Goal: Task Accomplishment & Management: Complete application form

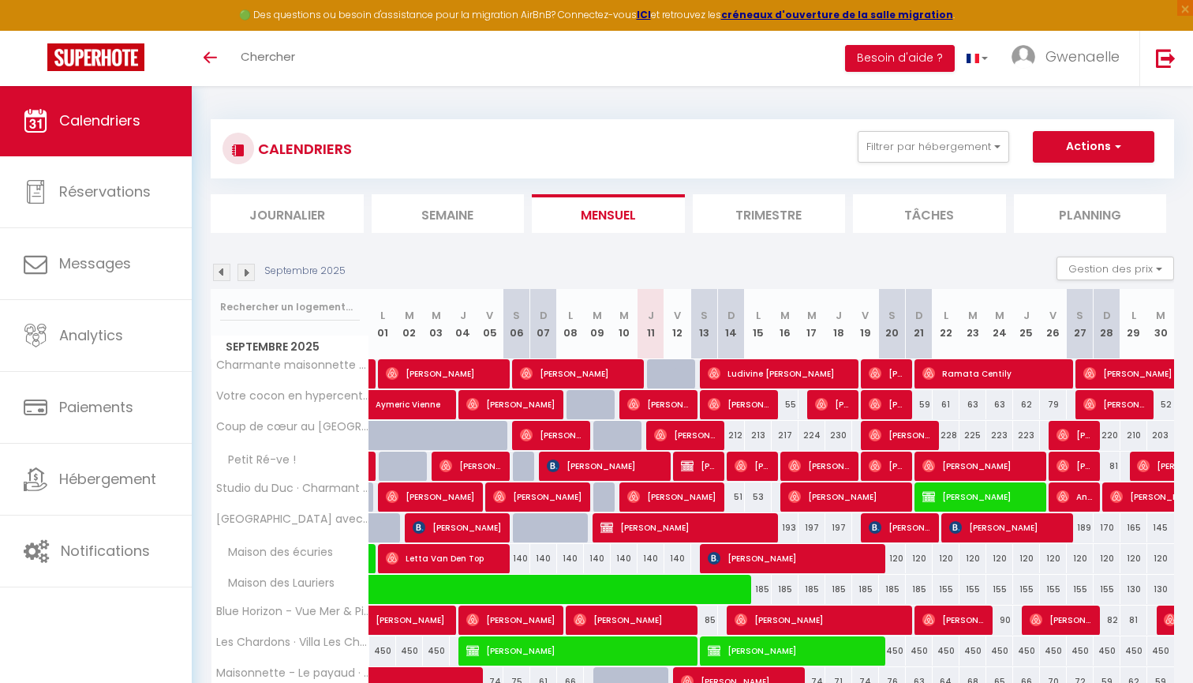
click at [250, 267] on img at bounding box center [246, 272] width 17 height 17
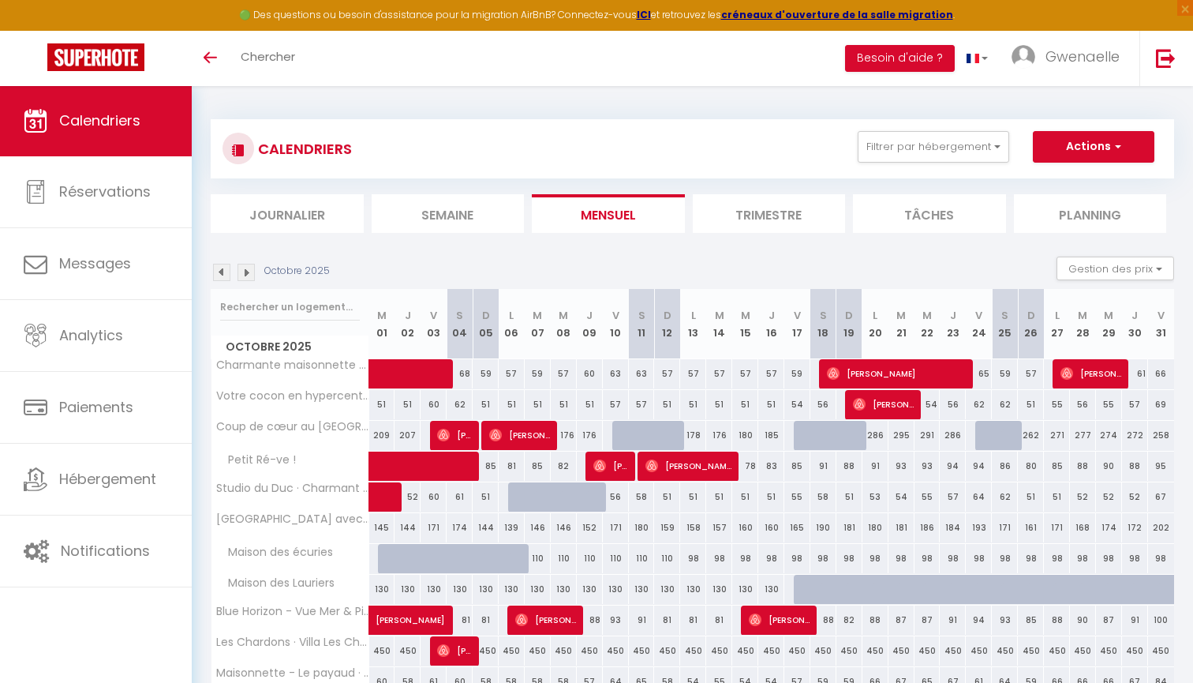
click at [1114, 149] on span "button" at bounding box center [1115, 146] width 9 height 16
click at [1077, 181] on link "Nouvelle réservation" at bounding box center [1076, 183] width 137 height 24
select select
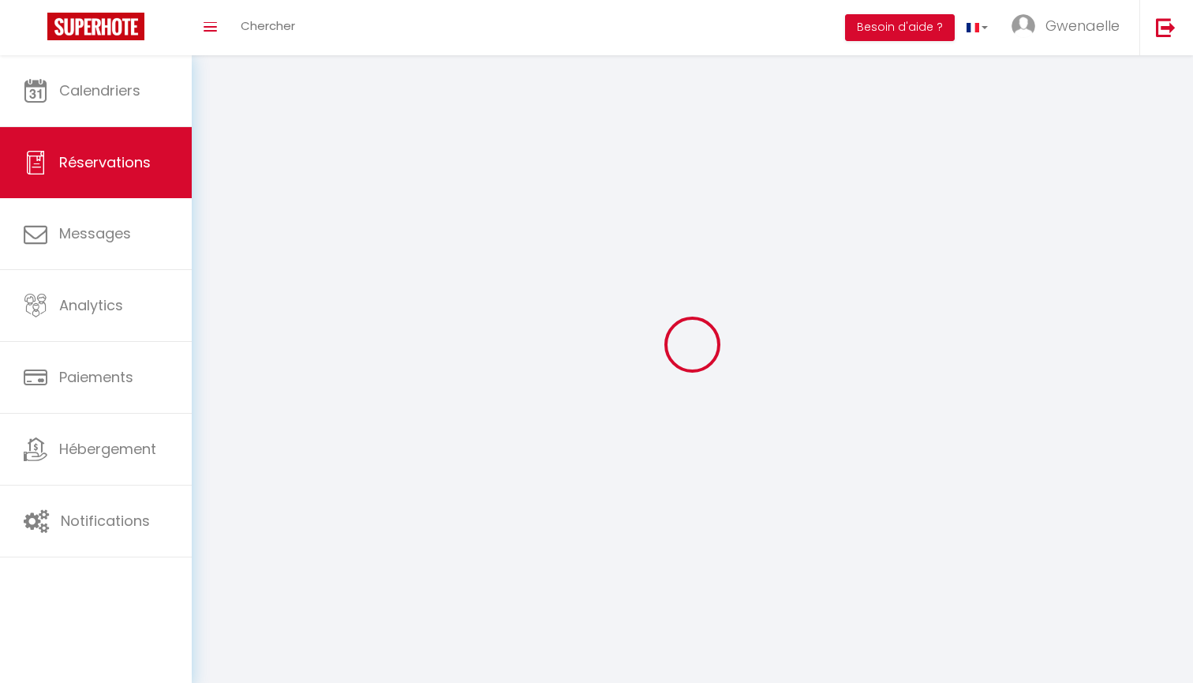
select select
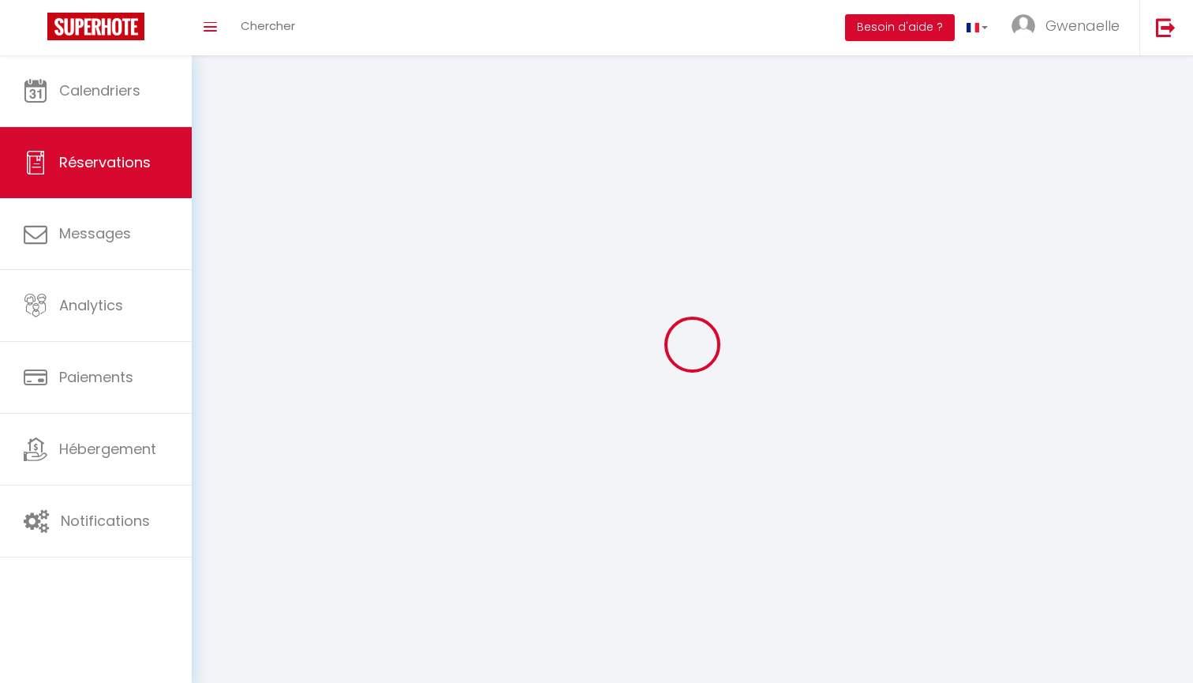
select select
checkbox input "false"
select select
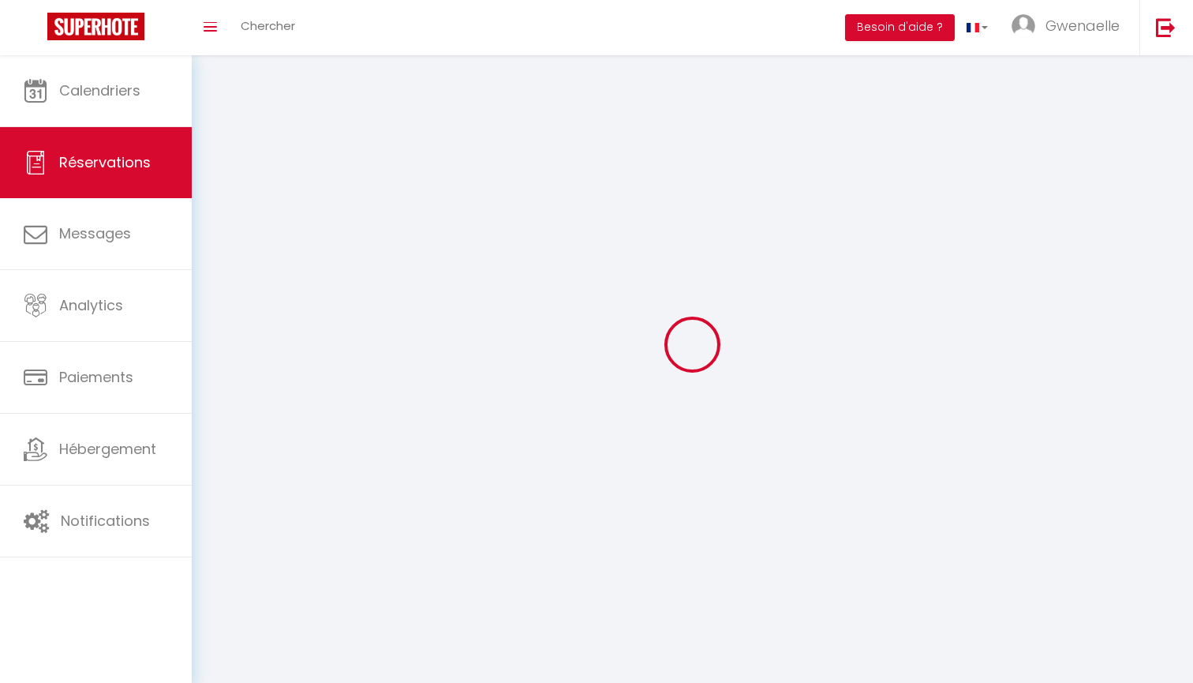
select select
checkbox input "false"
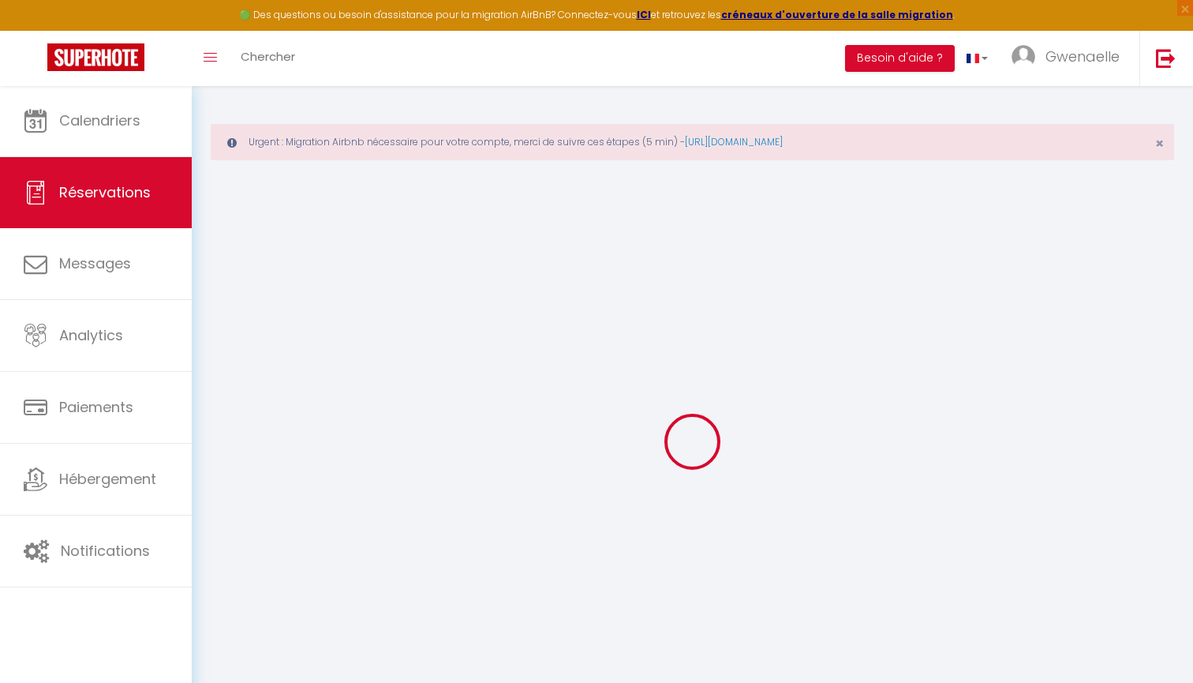
select select
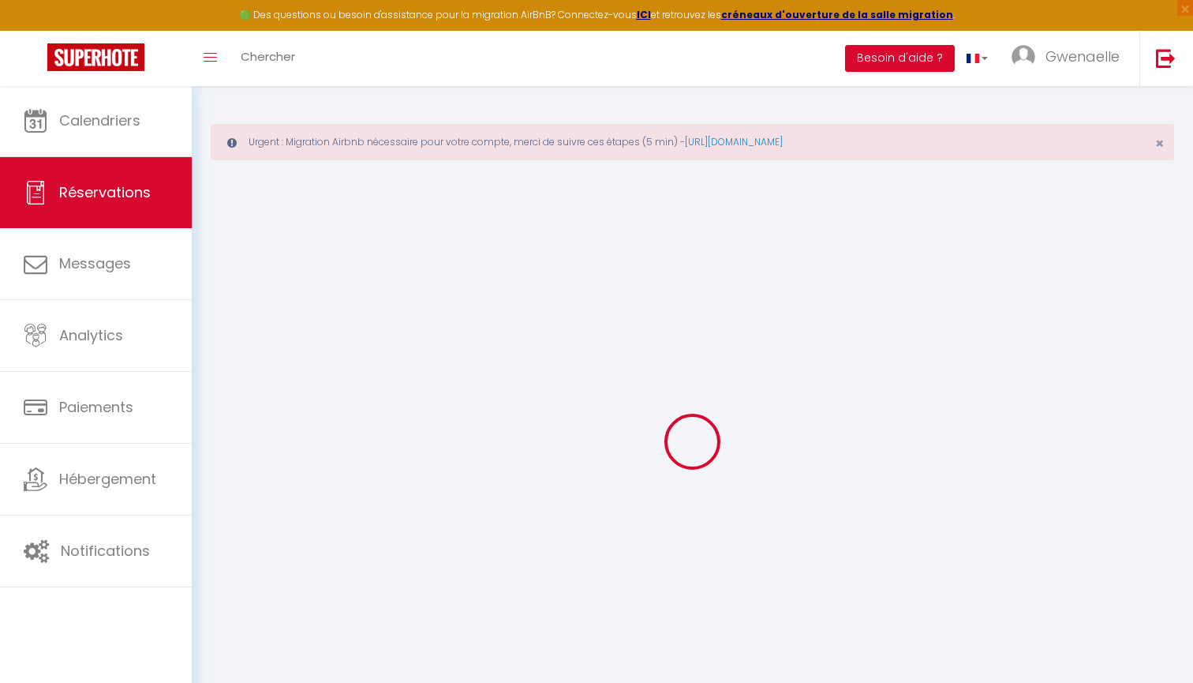
select select
checkbox input "false"
select select
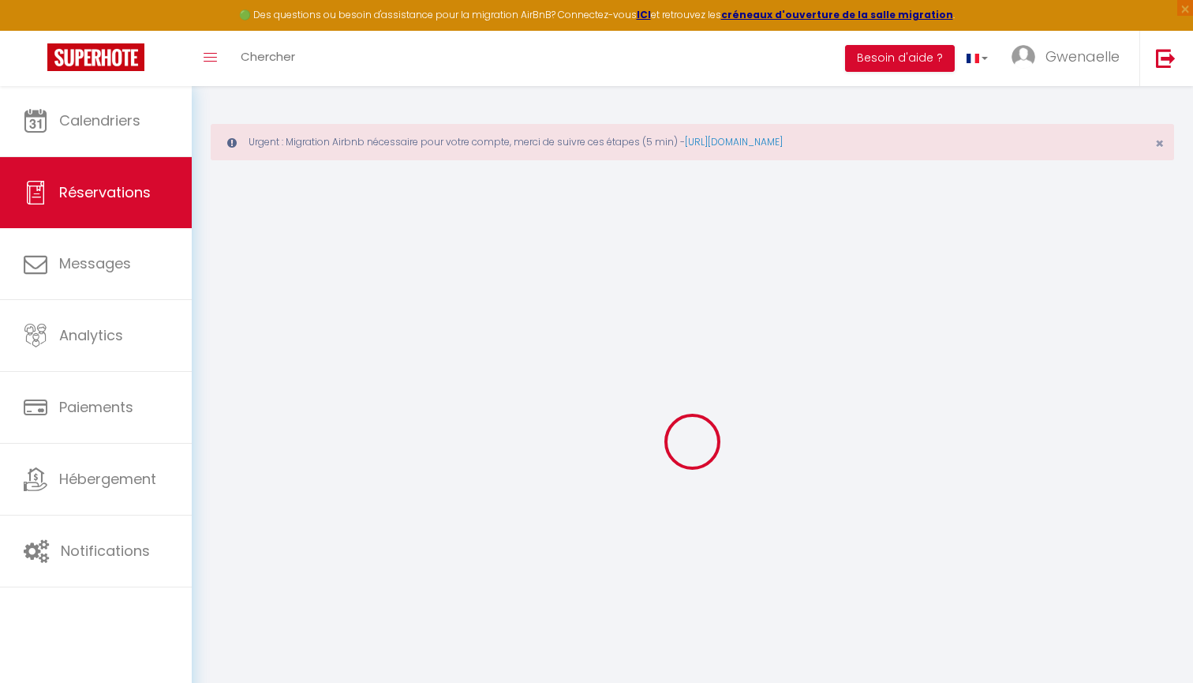
select select
checkbox input "false"
select select
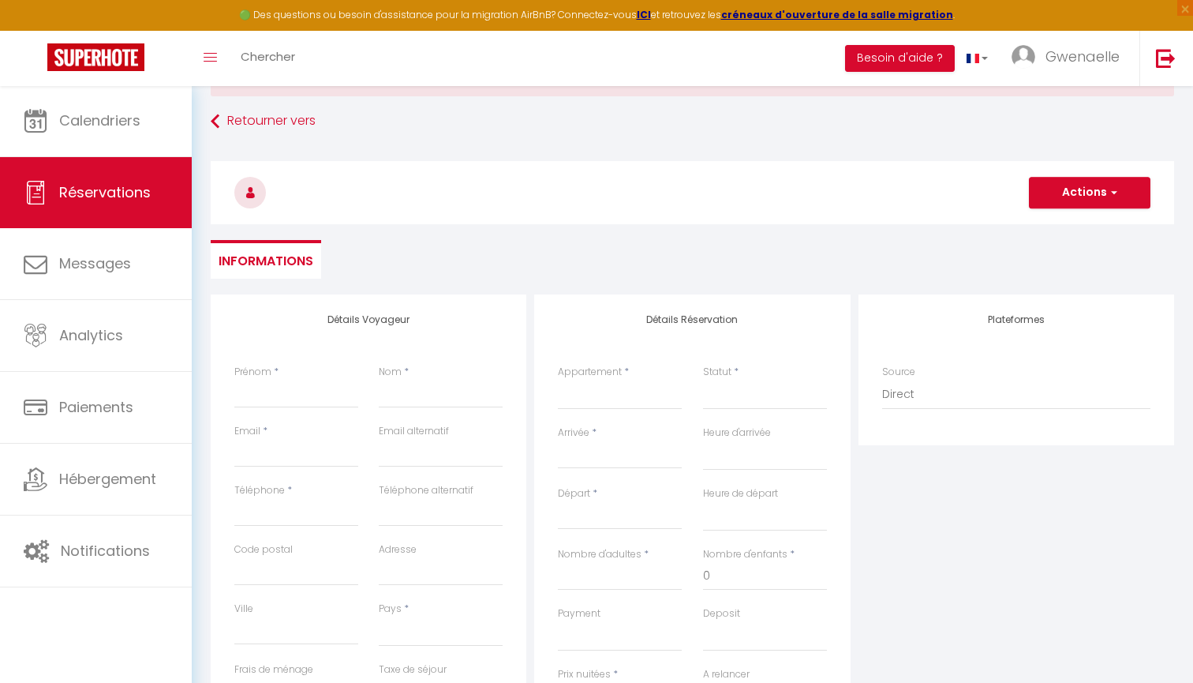
scroll to position [70, 0]
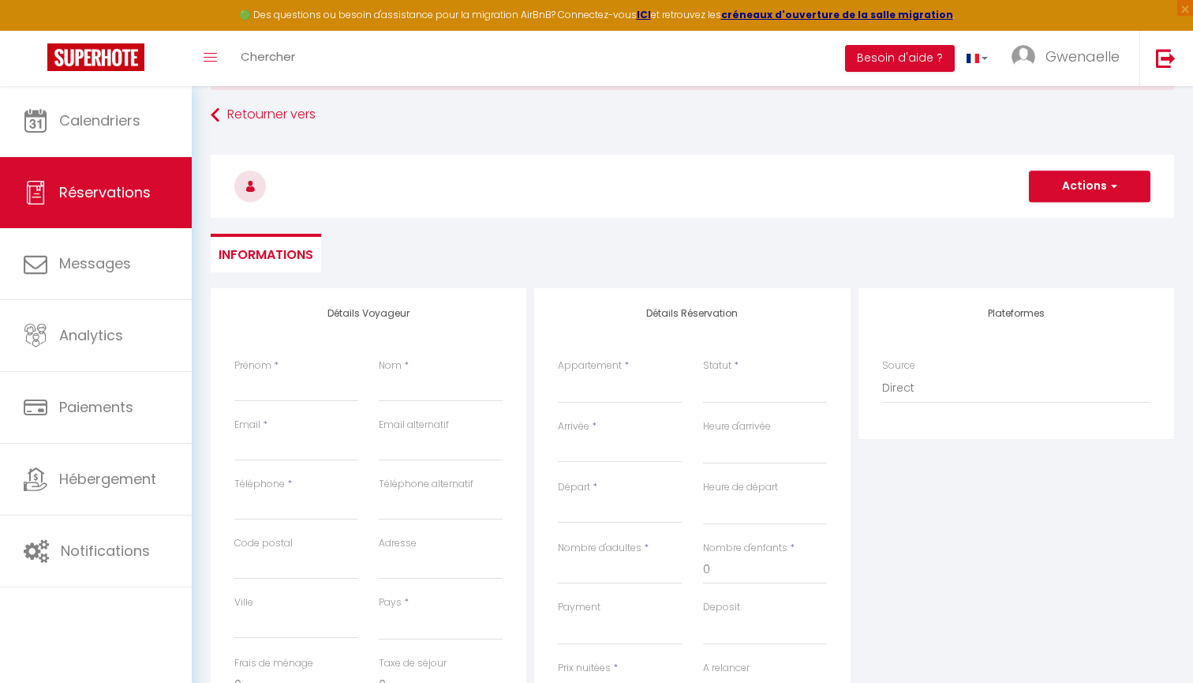
click at [578, 440] on input "Arrivée" at bounding box center [620, 450] width 124 height 21
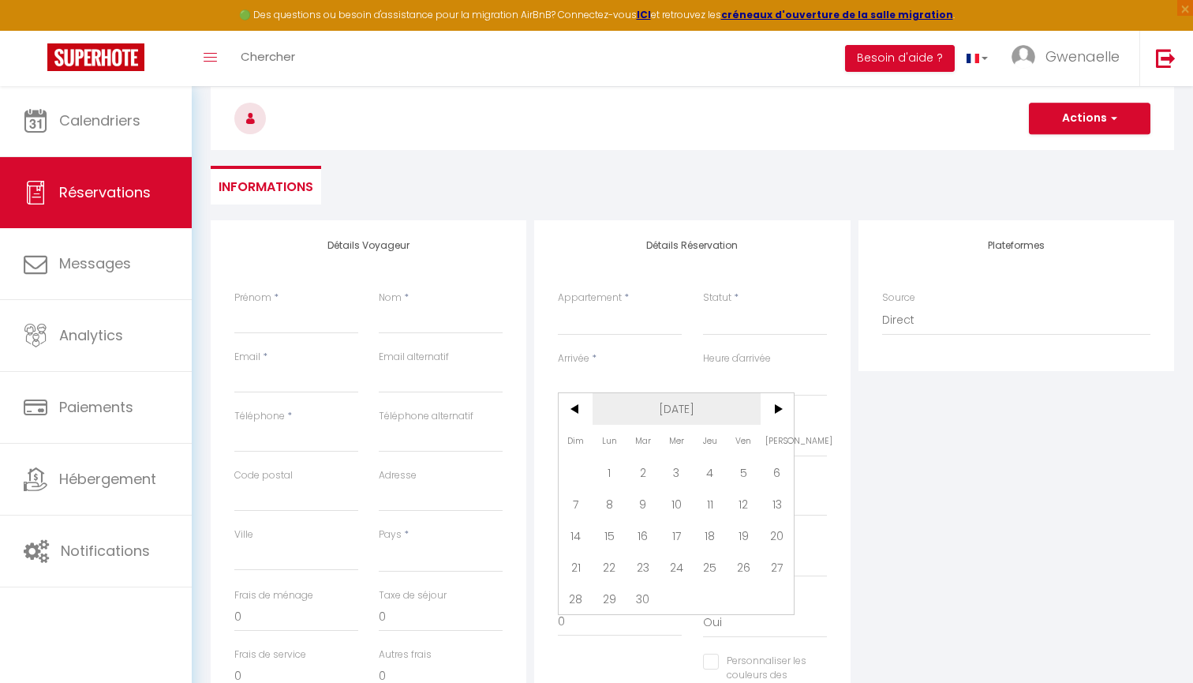
scroll to position [166, 0]
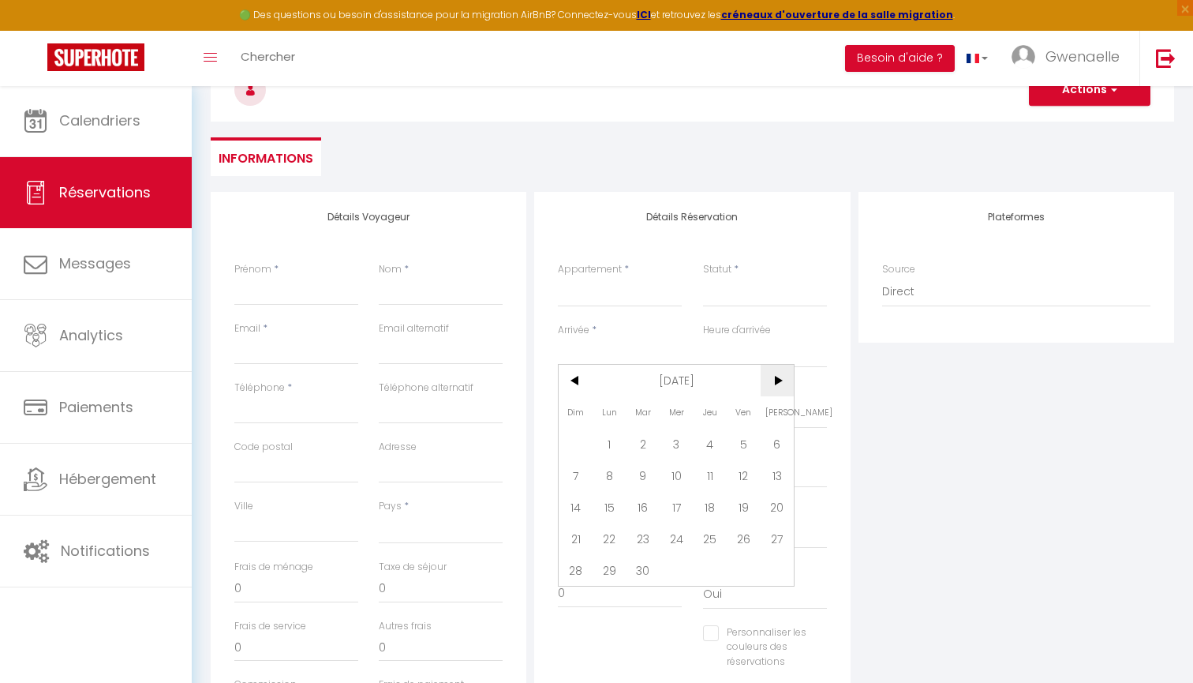
click at [781, 378] on span ">" at bounding box center [778, 381] width 34 height 32
click at [716, 444] on span "2" at bounding box center [711, 444] width 34 height 32
select select
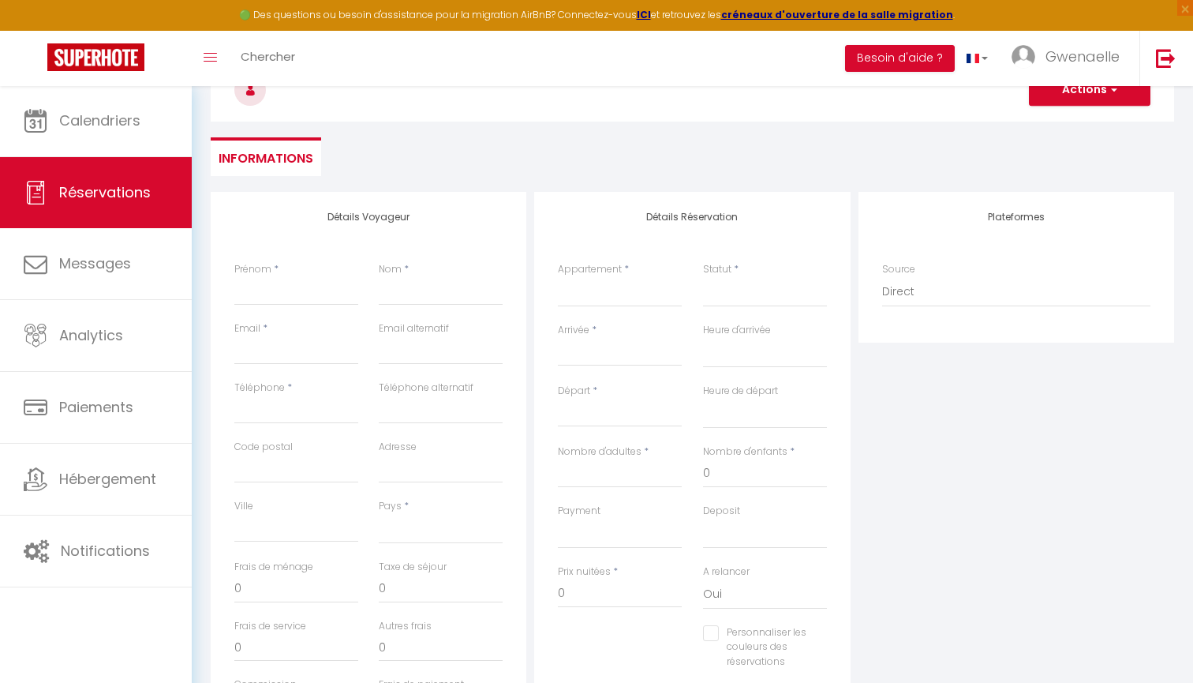
type input "Jeu 02 Octobre 2025"
select select
type input "Ven 03 Octobre 2025"
select select
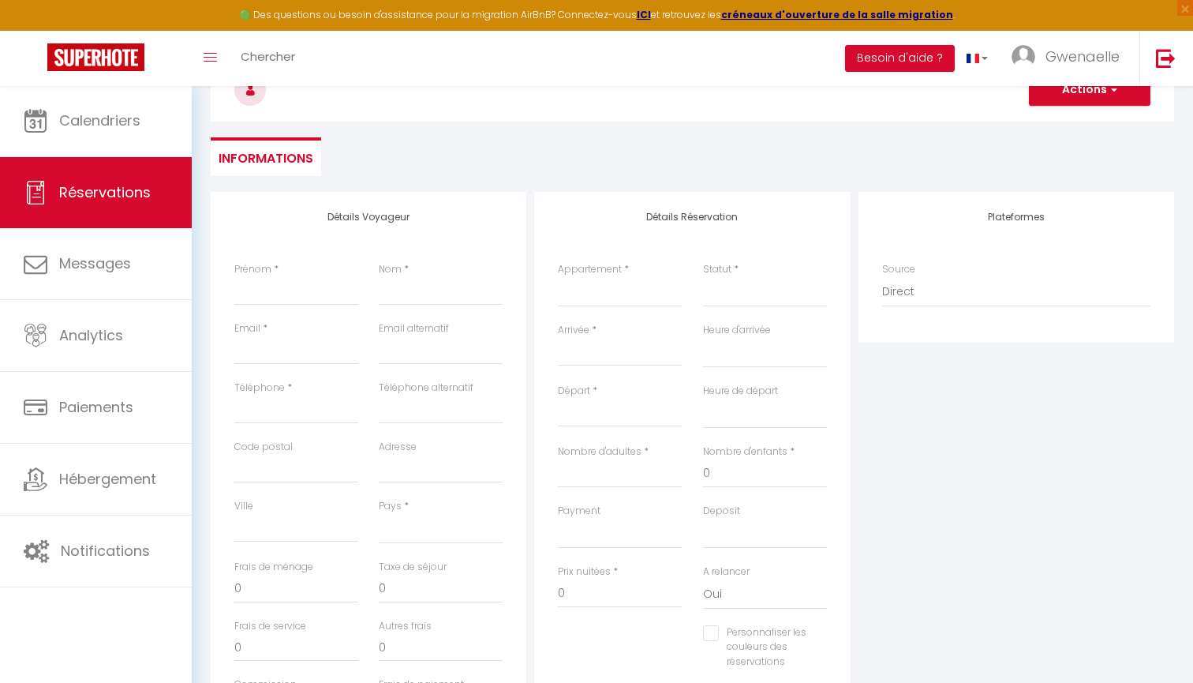
select select
checkbox input "false"
click at [613, 410] on input "Ven 03 Octobre 2025" at bounding box center [620, 414] width 124 height 21
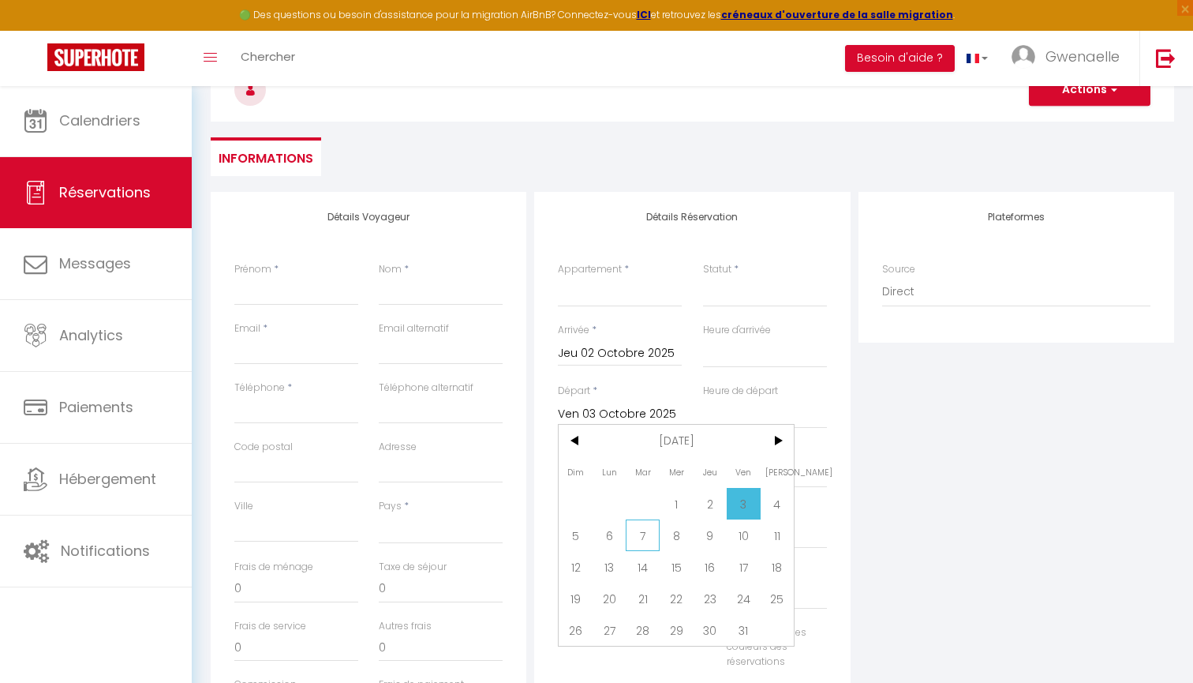
click at [644, 536] on span "7" at bounding box center [643, 535] width 34 height 32
select select
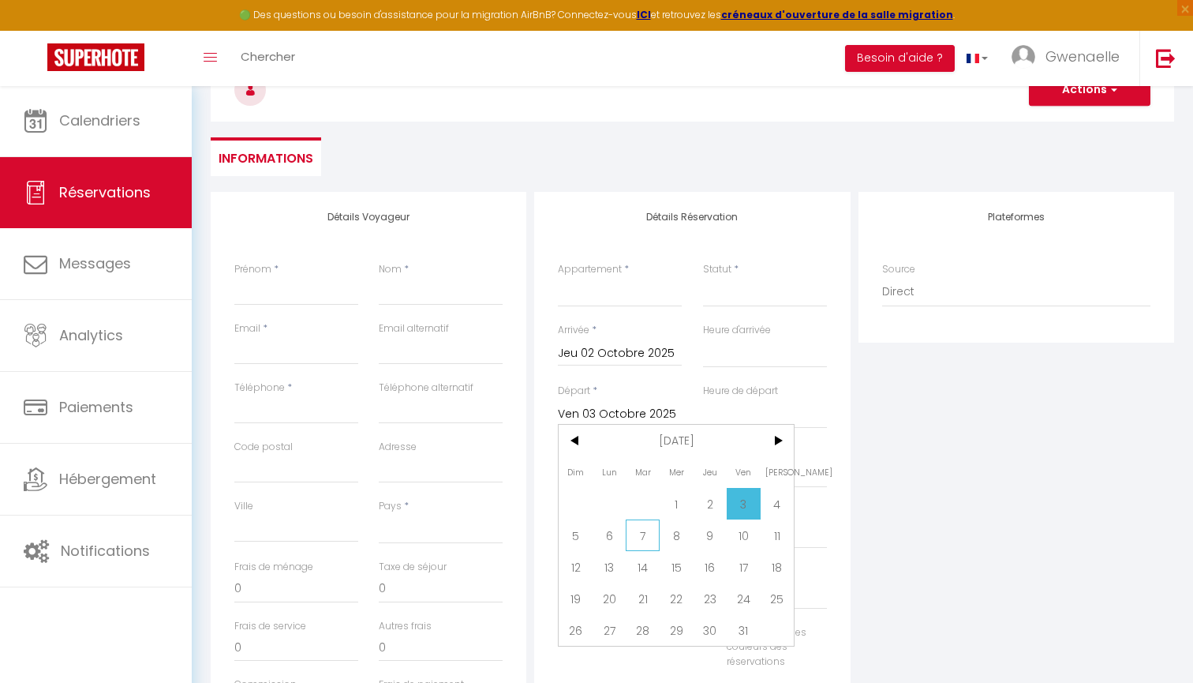
type input "[DATE] Octobre 2025"
select select
checkbox input "false"
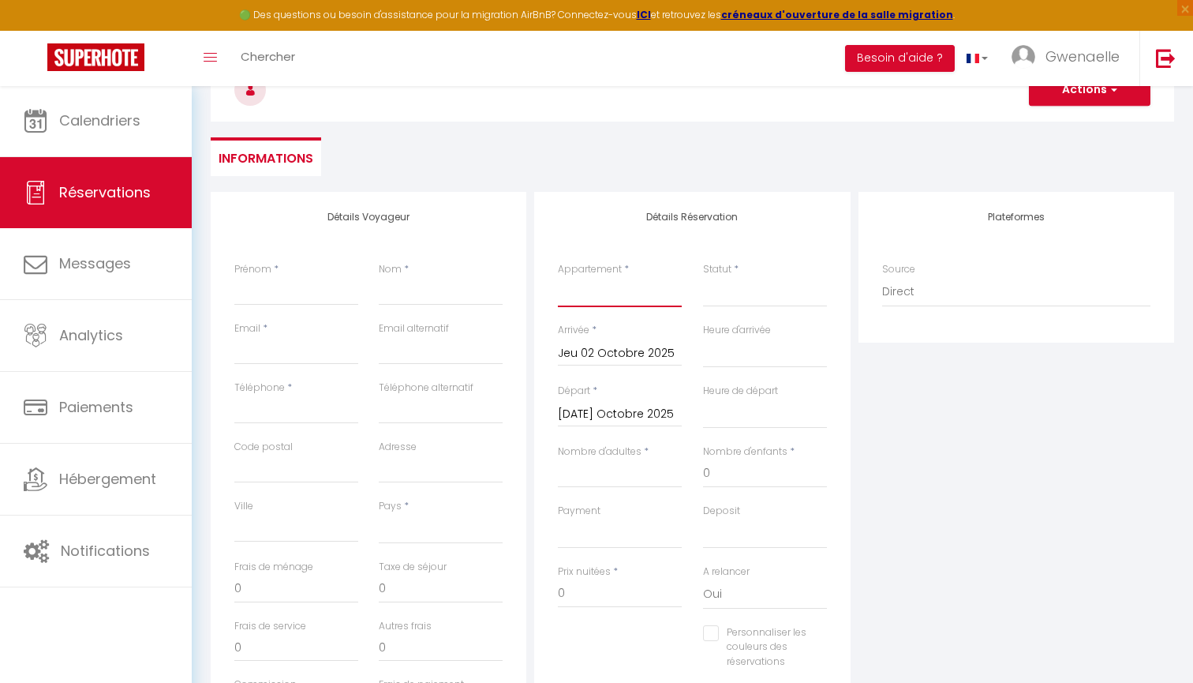
select select "65624"
select select
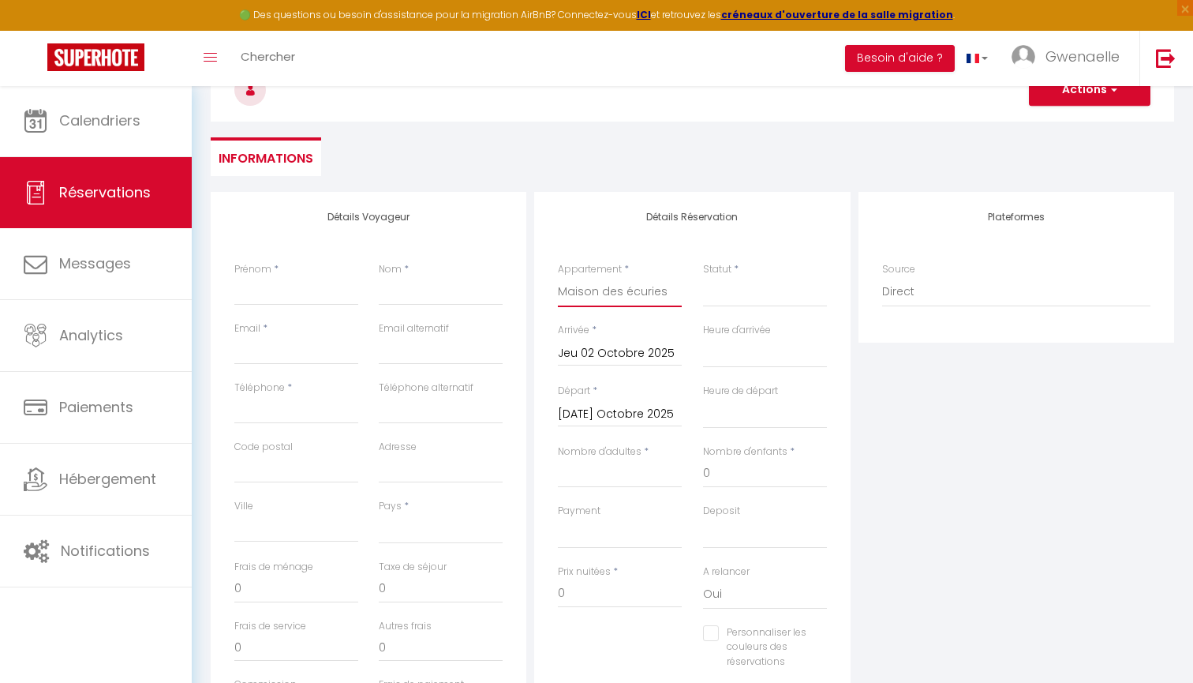
select select
checkbox input "false"
select select
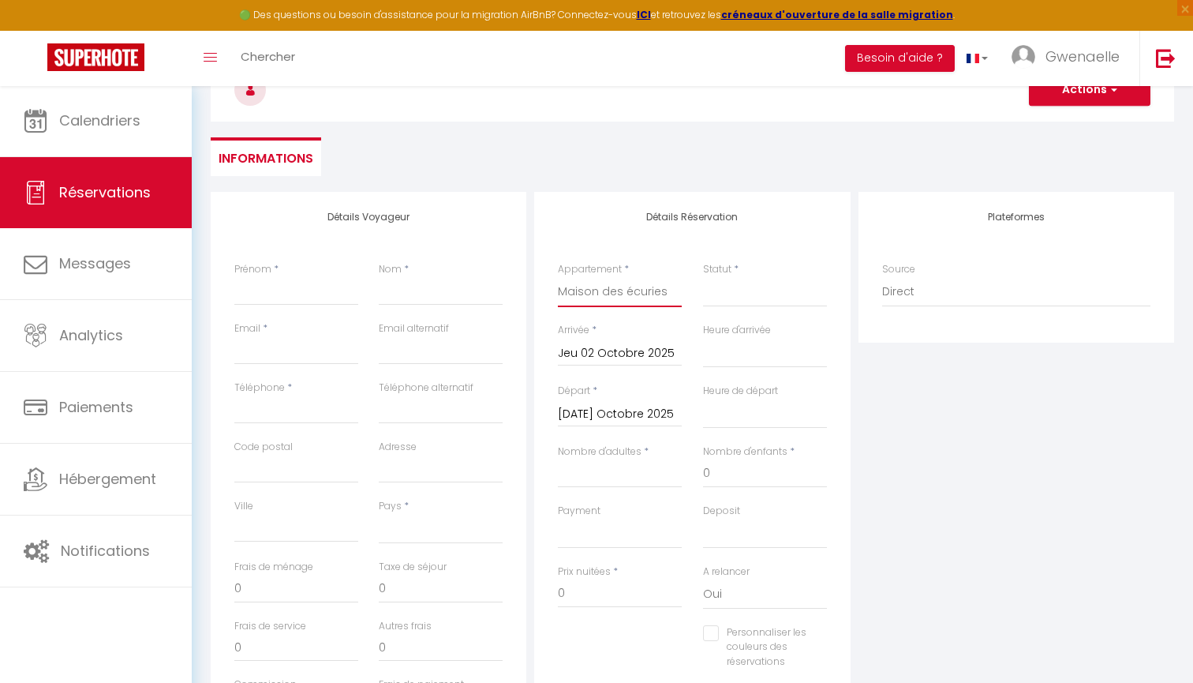
select select
checkbox input "false"
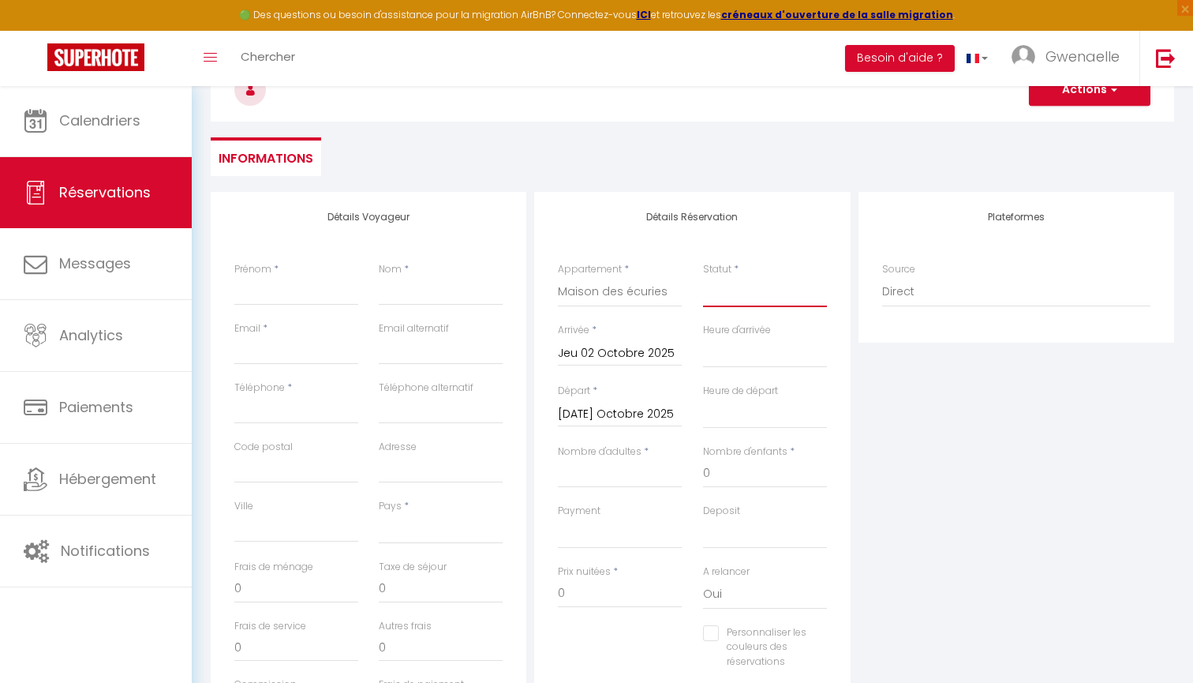
click at [735, 296] on select "Confirmé Non Confirmé [PERSON_NAME] par le voyageur No Show Request" at bounding box center [765, 292] width 124 height 30
select select "1"
select select
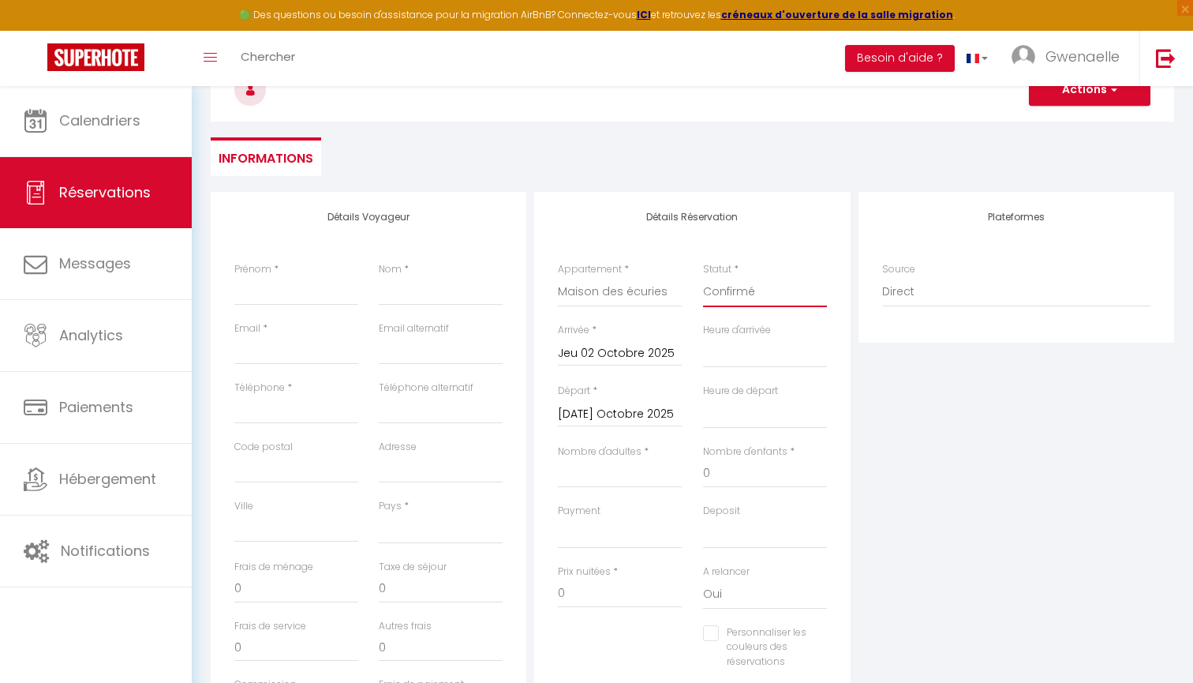
select select
click at [714, 630] on input "Personnaliser les couleurs des réservations" at bounding box center [755, 633] width 104 height 16
checkbox input "true"
select select
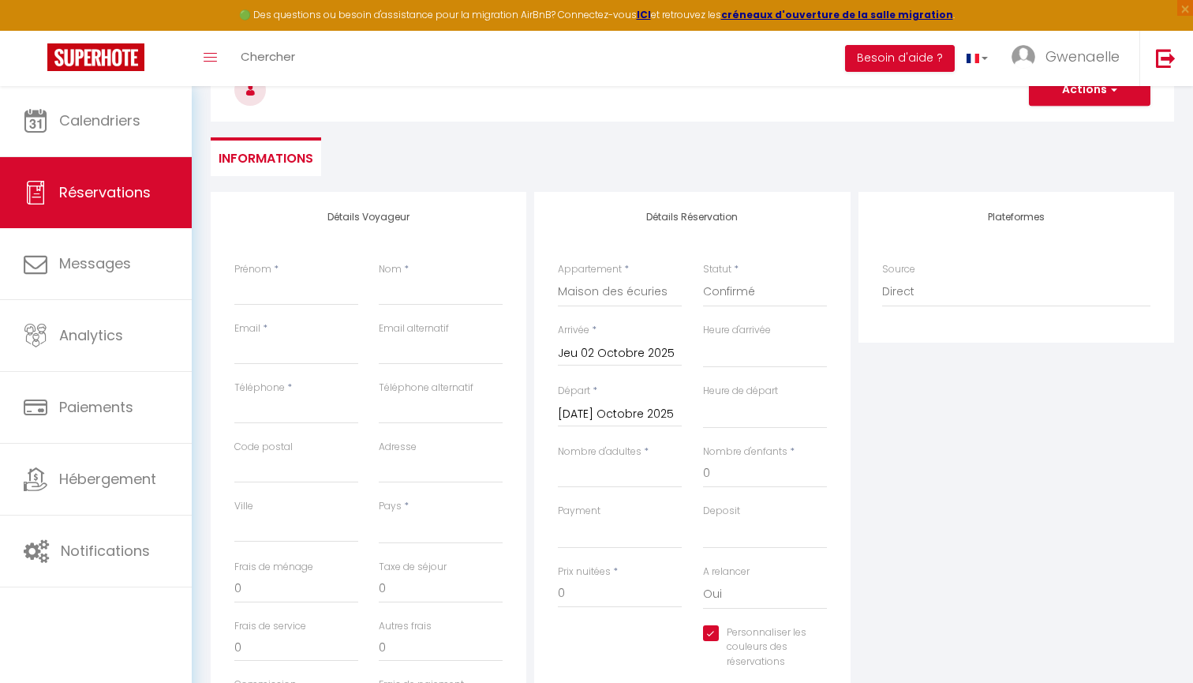
select select
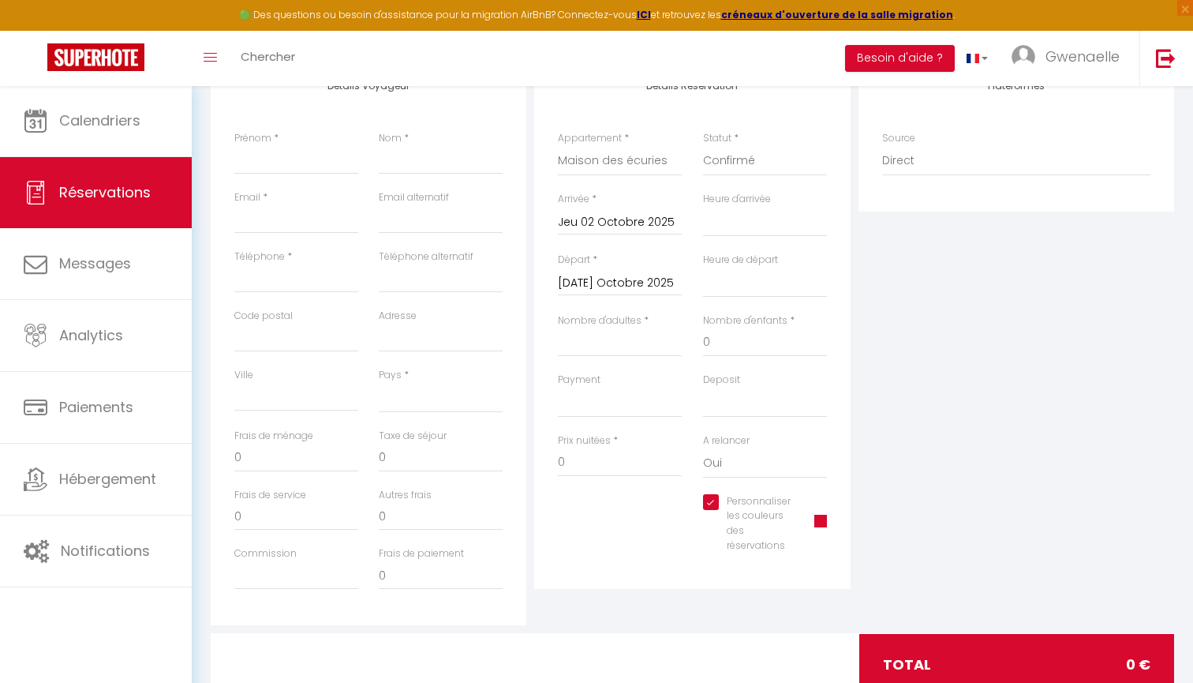
scroll to position [305, 0]
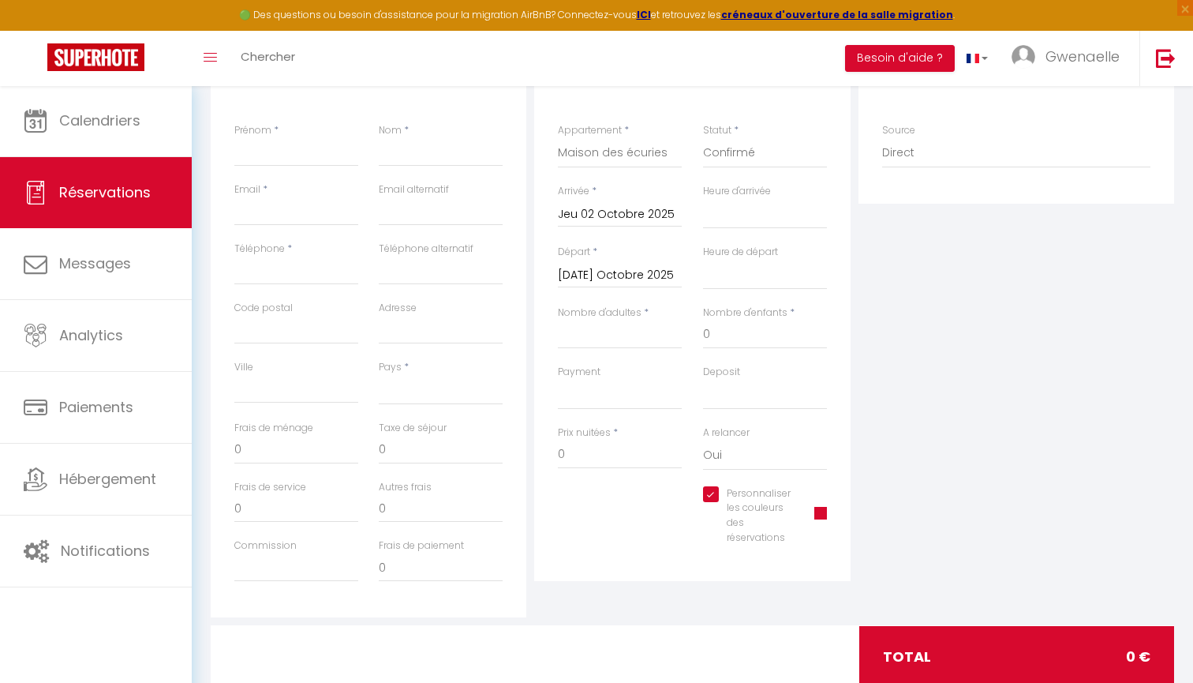
click at [817, 507] on span at bounding box center [820, 513] width 13 height 13
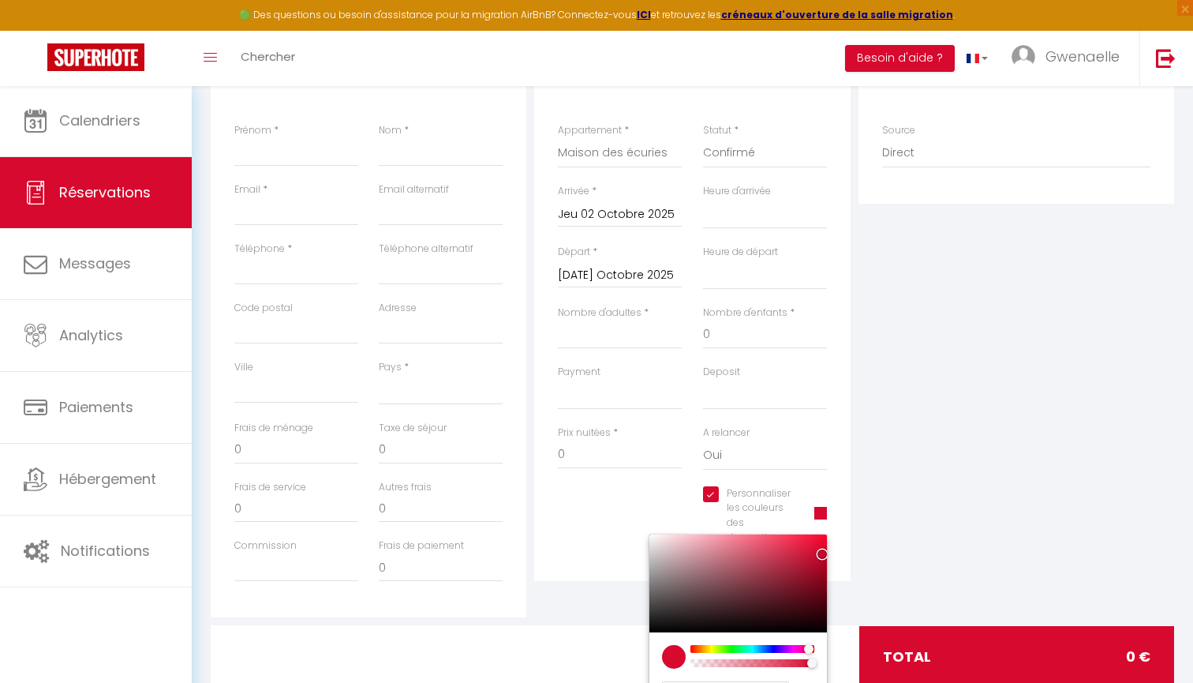
select select
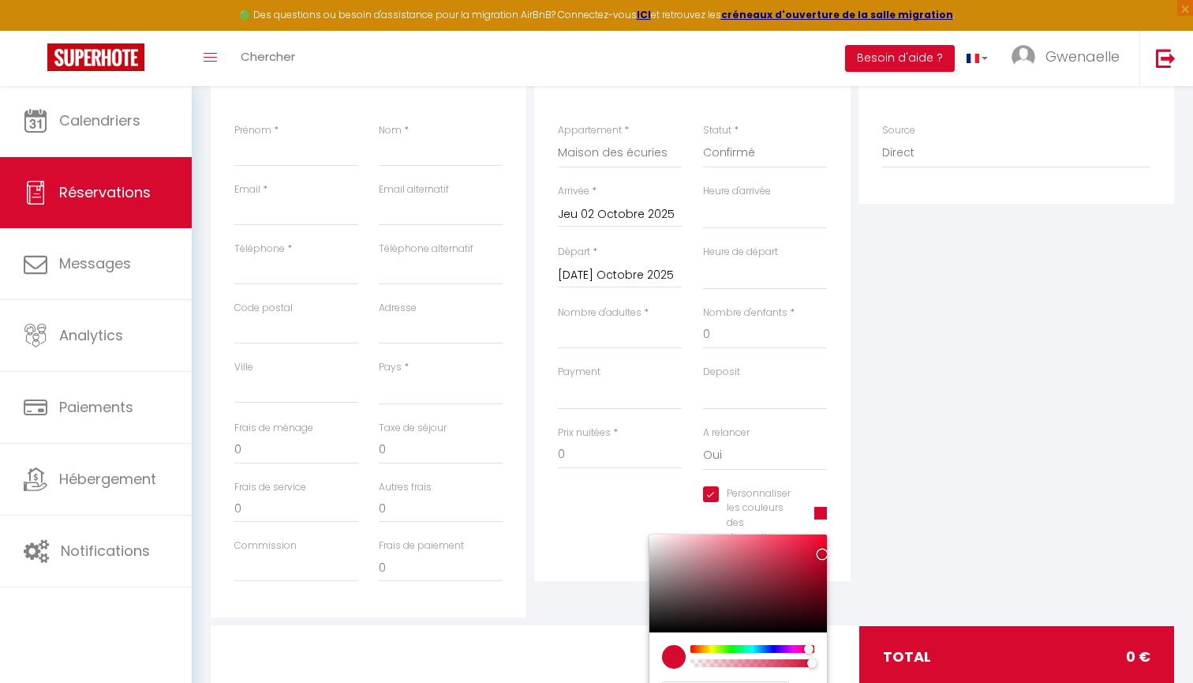
type input "#37D709"
click at [728, 645] on div at bounding box center [752, 649] width 121 height 8
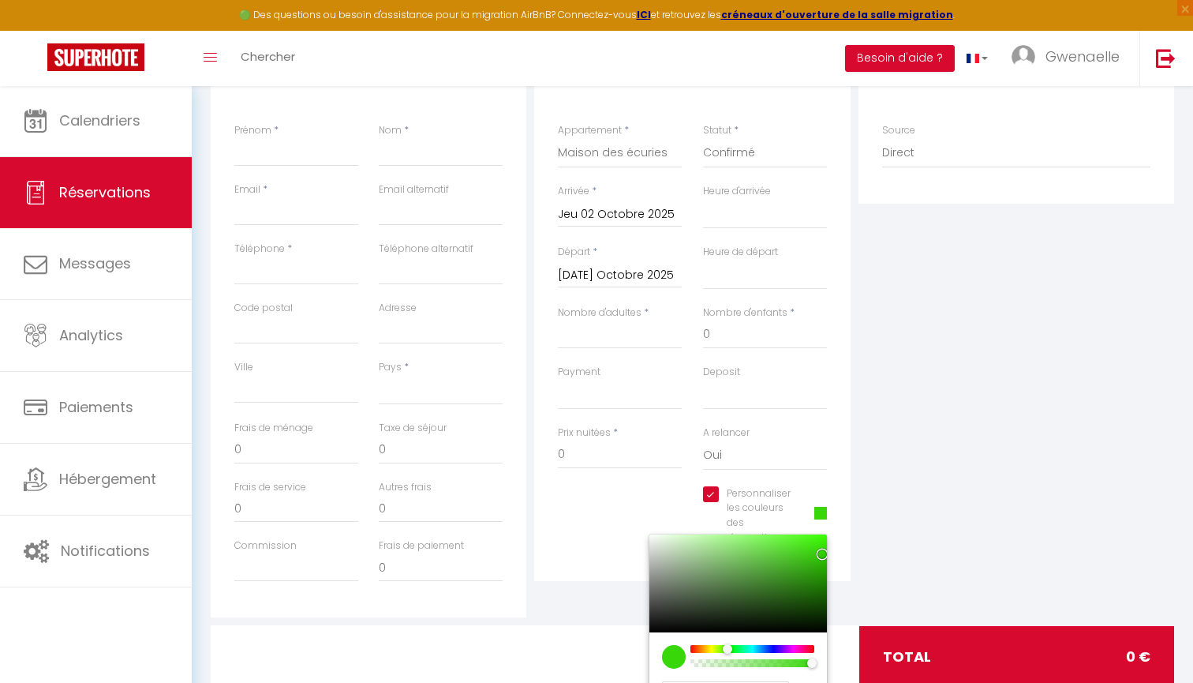
click at [597, 514] on div "Personnaliser les couleurs des réservations #37D709 #37D709 hex 55 r 215 g 9 b …" at bounding box center [693, 523] width 290 height 75
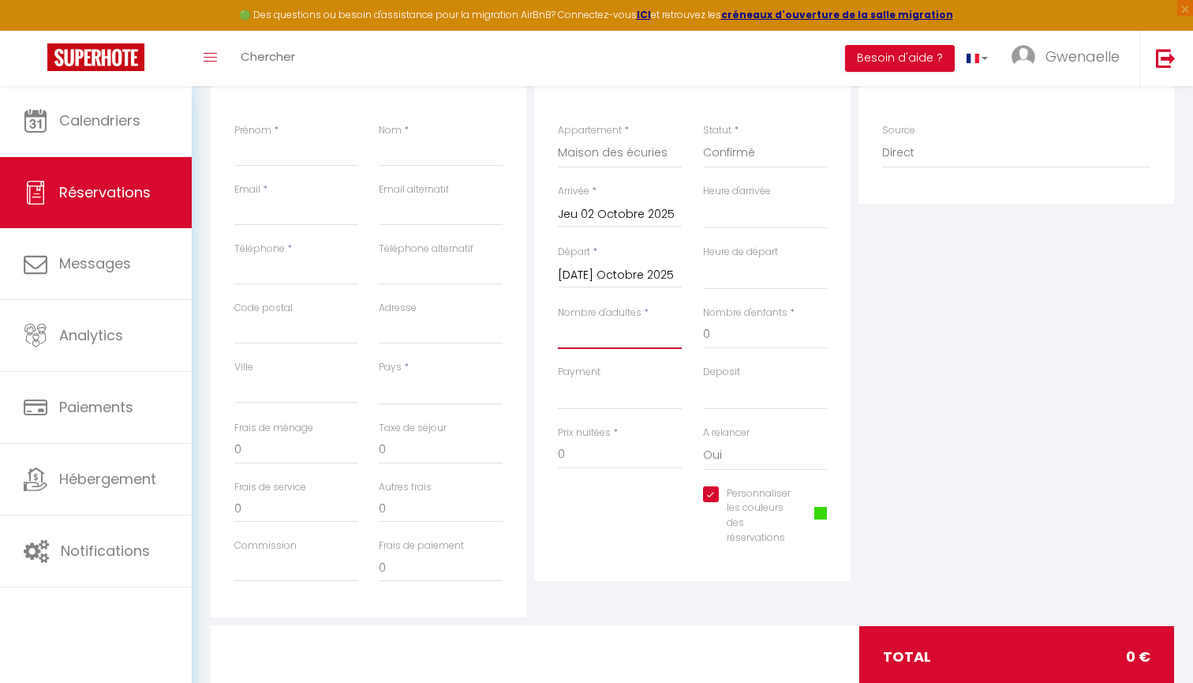
type input "2"
select select
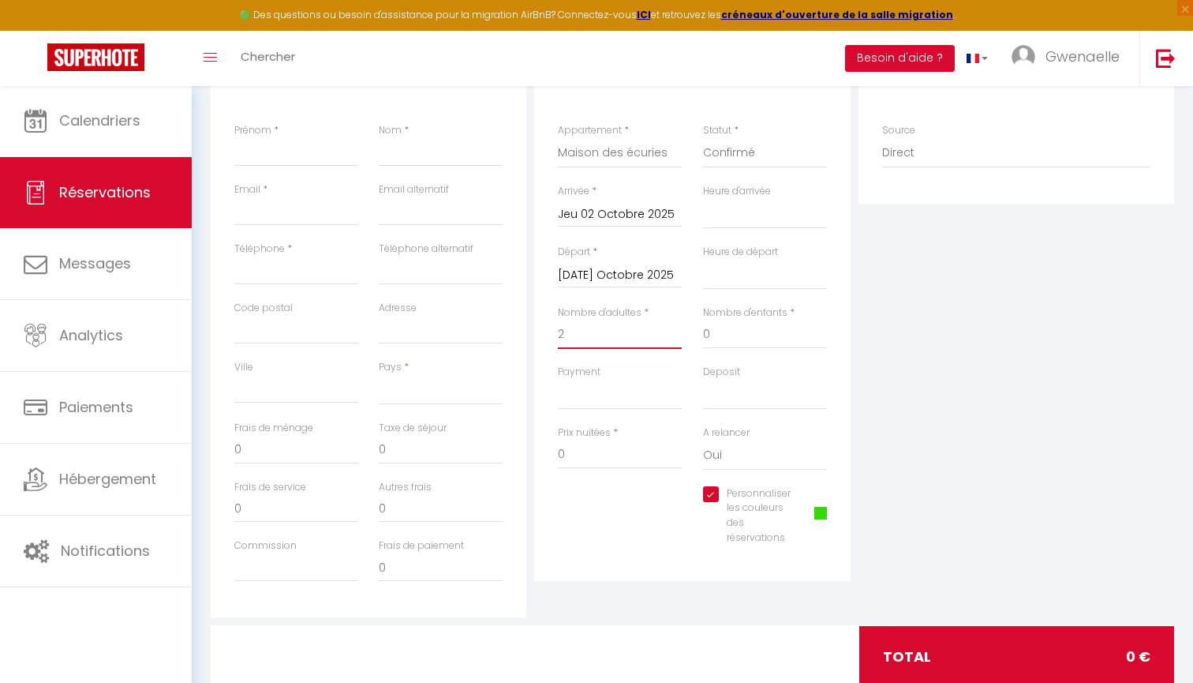
select select
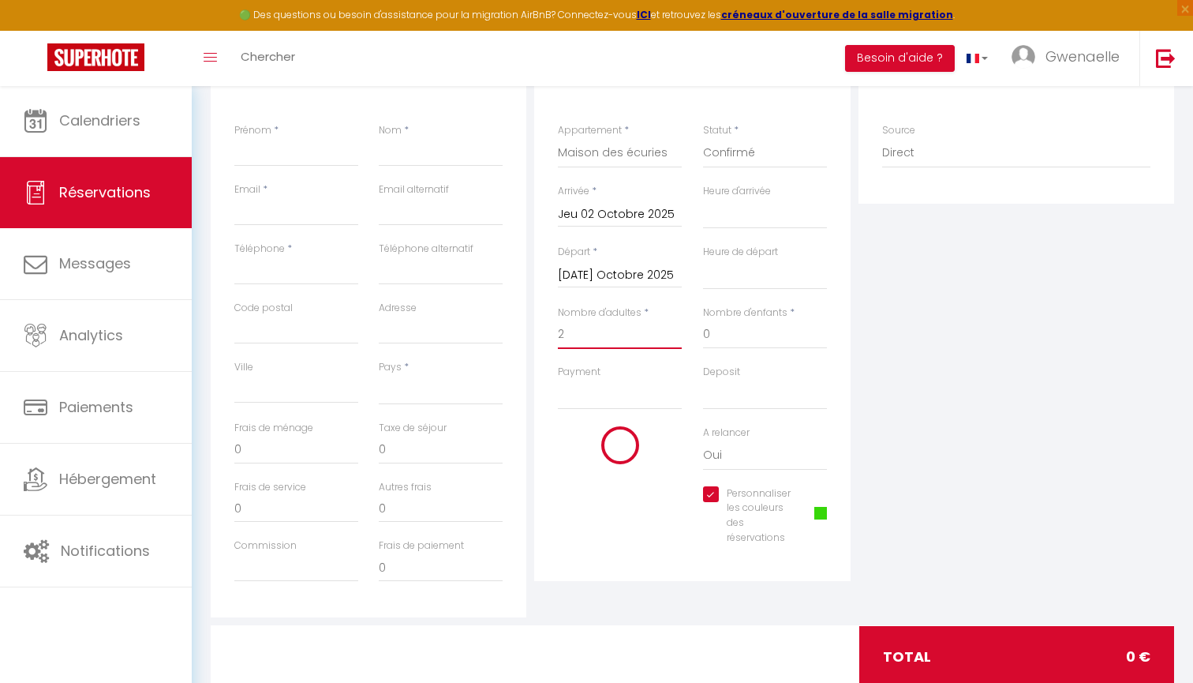
select select
type input "2"
click at [621, 519] on div "Personnaliser les couleurs des réservations #37D709" at bounding box center [693, 523] width 290 height 75
paste input "[PERSON_NAME]"
type input "[PERSON_NAME]"
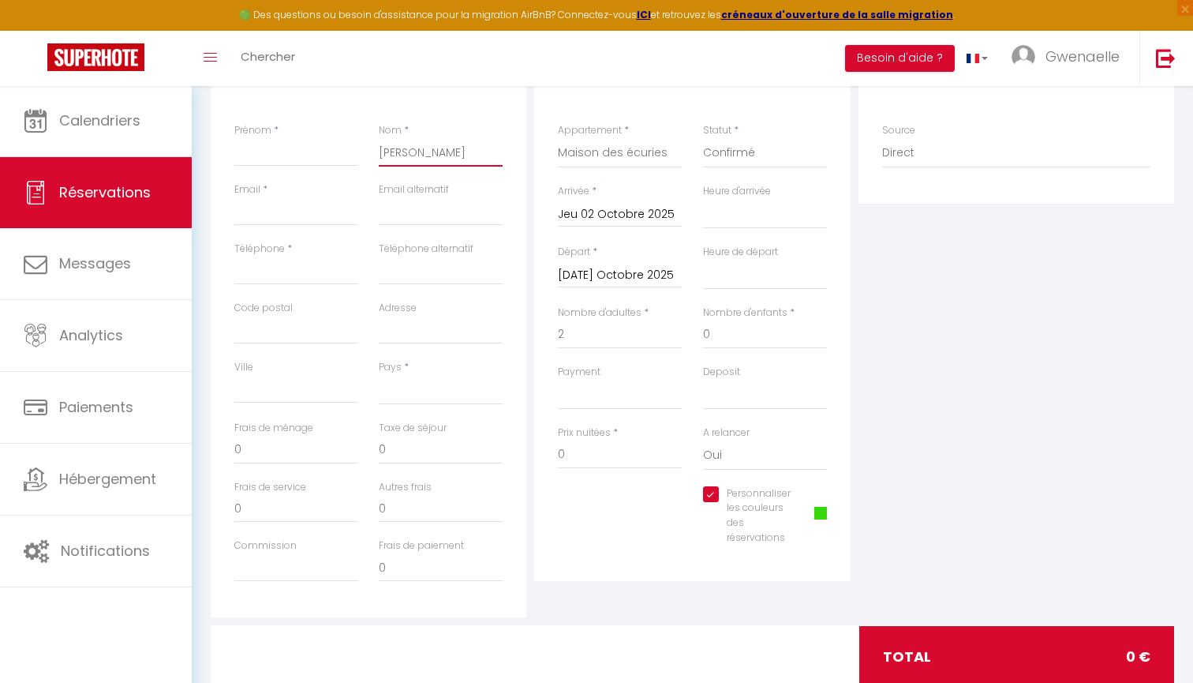
select select
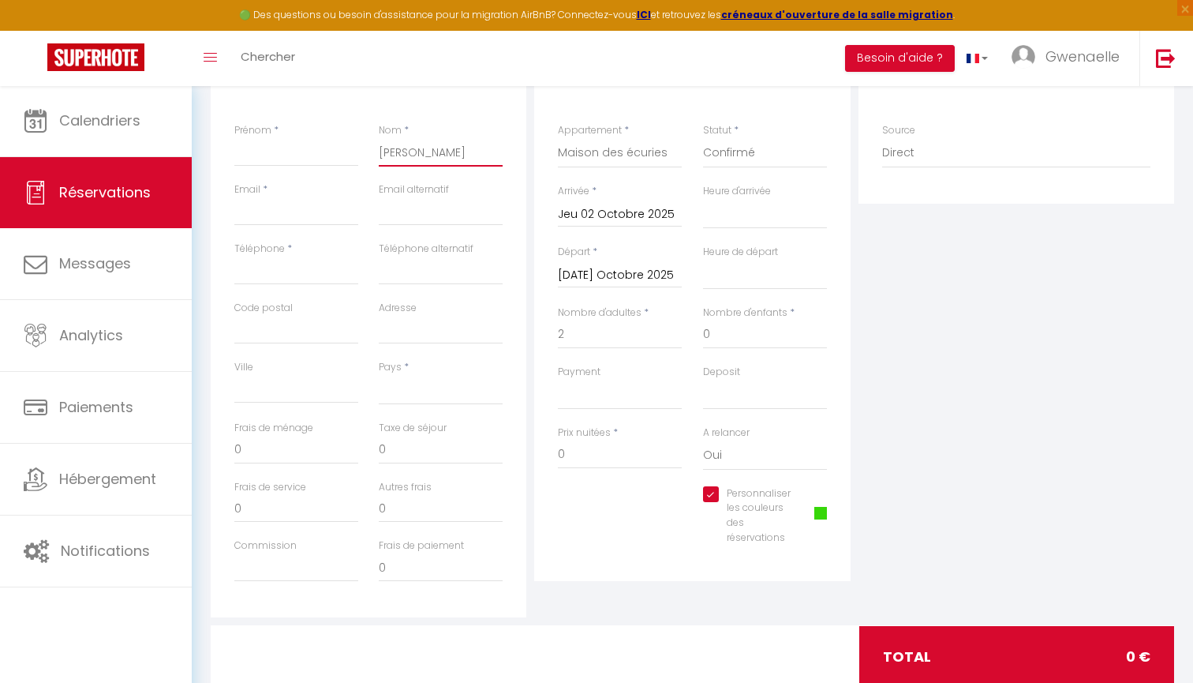
type input "[PERSON_NAME]"
paste input "[PERSON_NAME] et [PERSON_NAME]"
type input "[PERSON_NAME] et [PERSON_NAME]"
select select
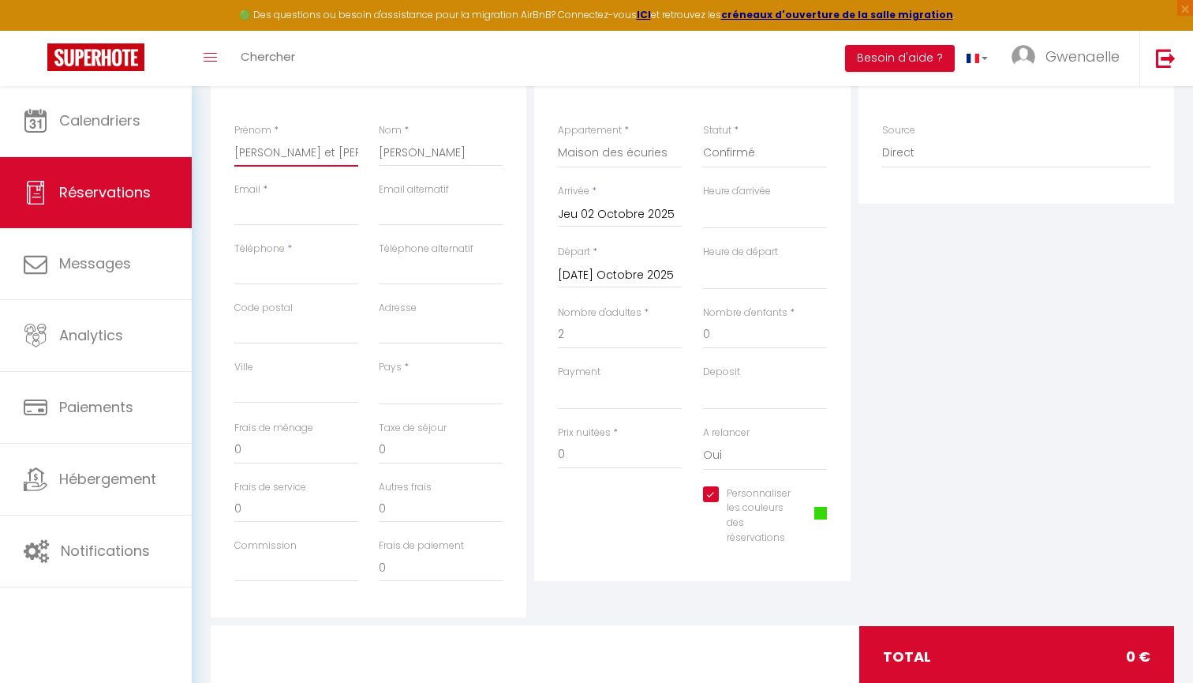
select select
type input "[PERSON_NAME] et [PERSON_NAME]"
type input "h"
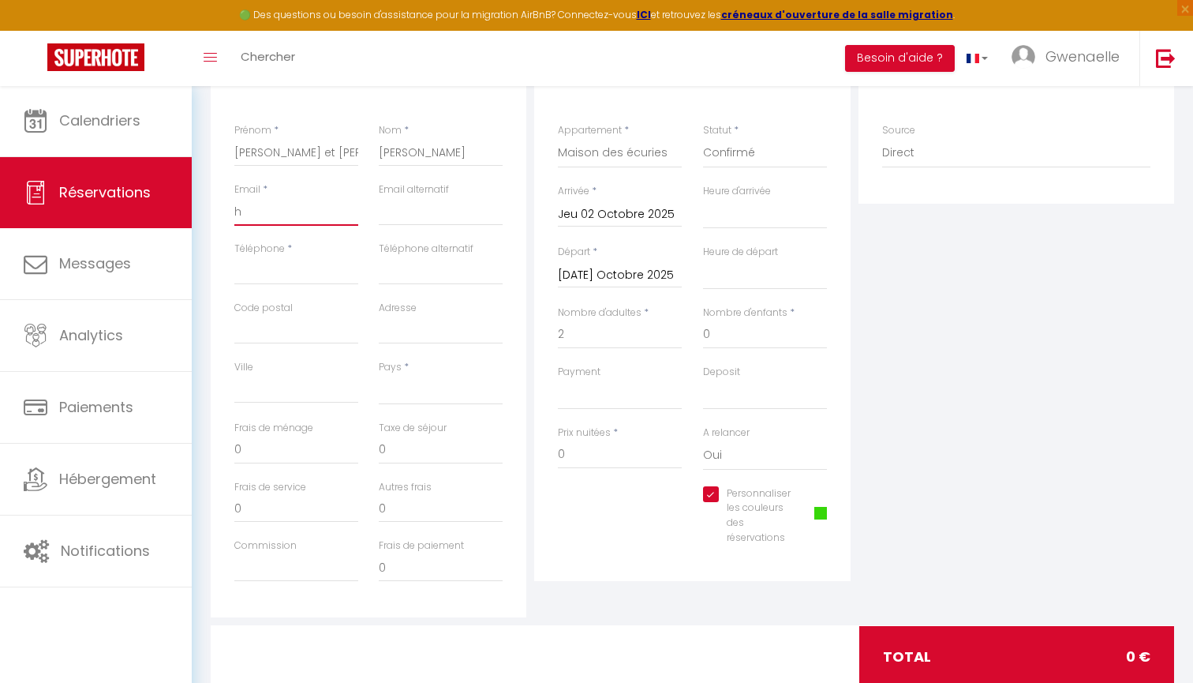
select select
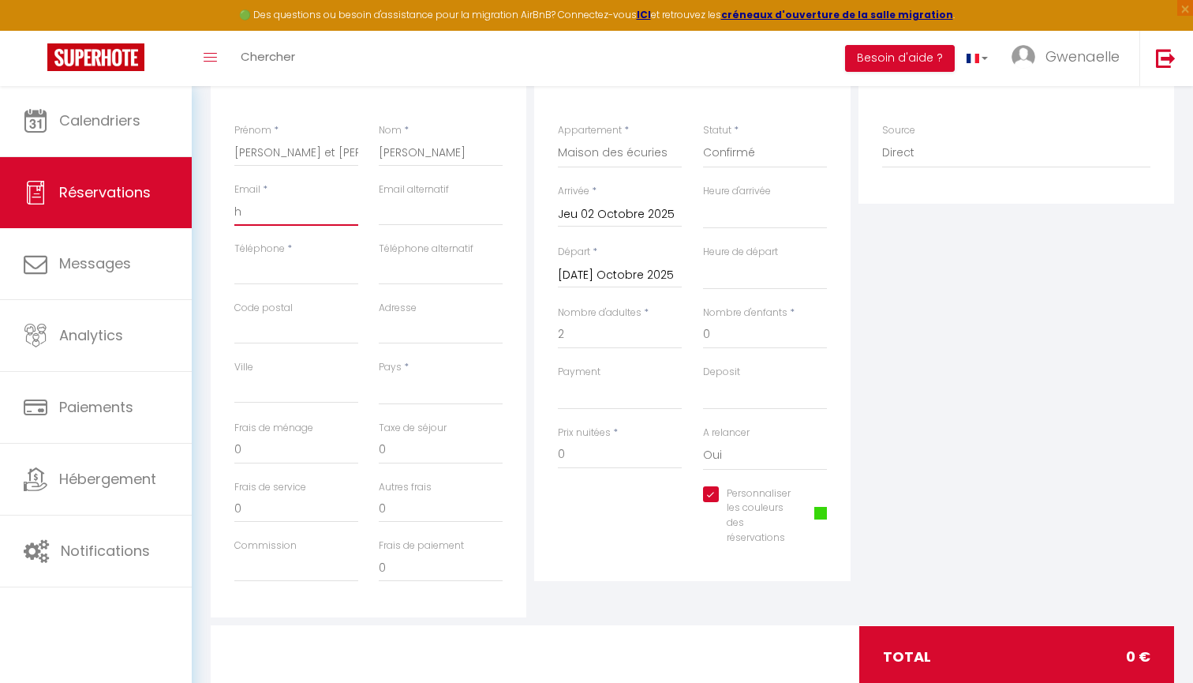
type input "he"
select select
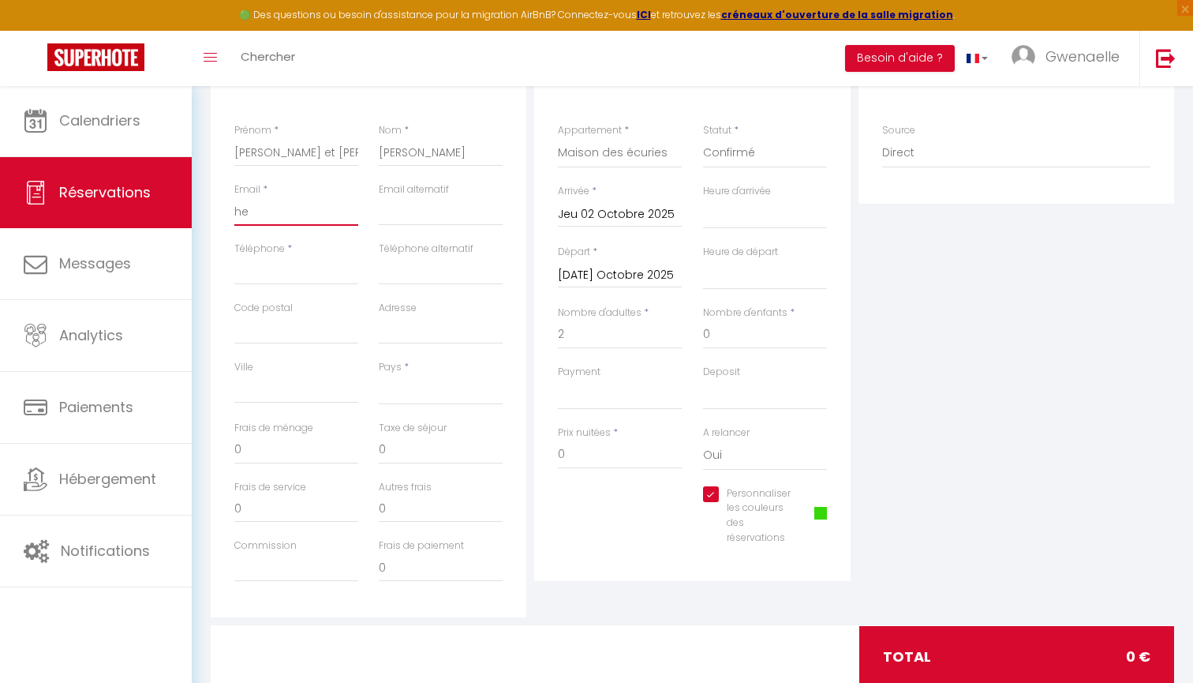
select select
type input "hel"
select select
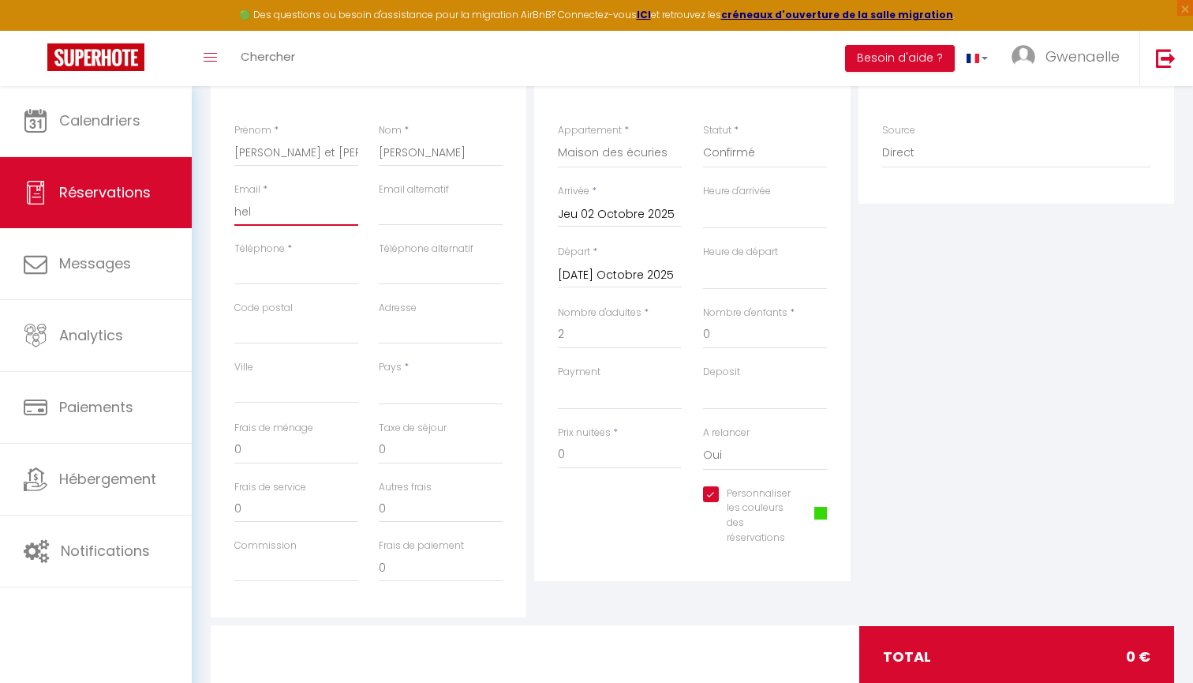
select select
type input "hell"
select select
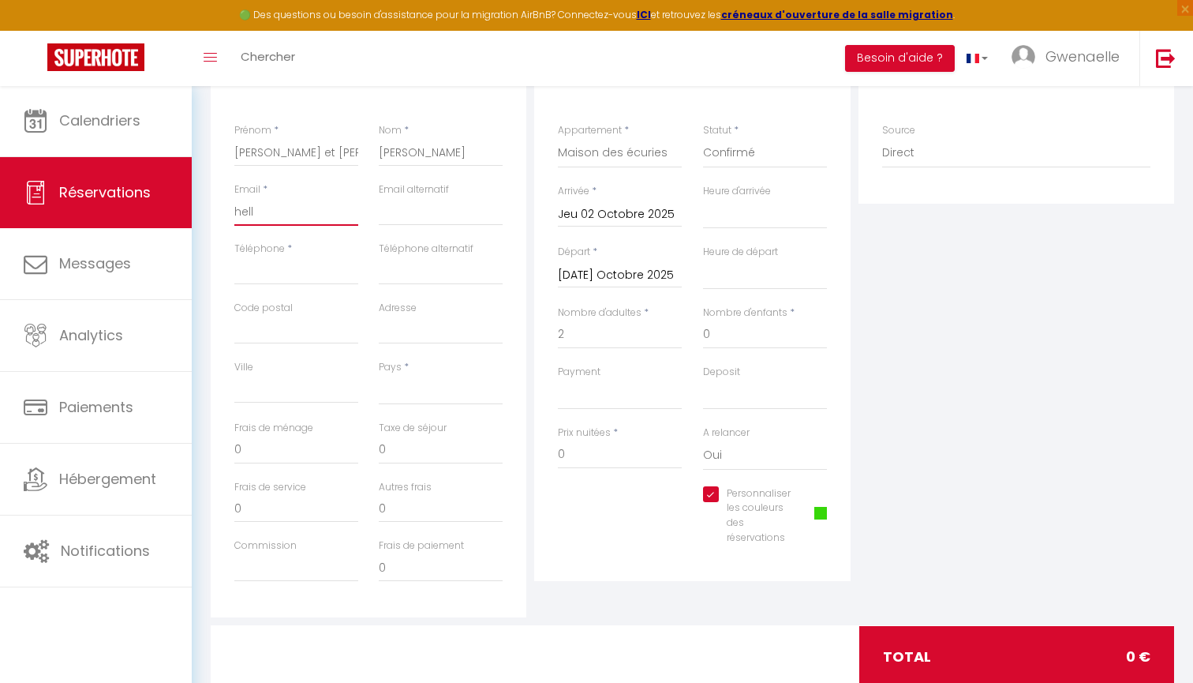
select select
type input "hello"
select select
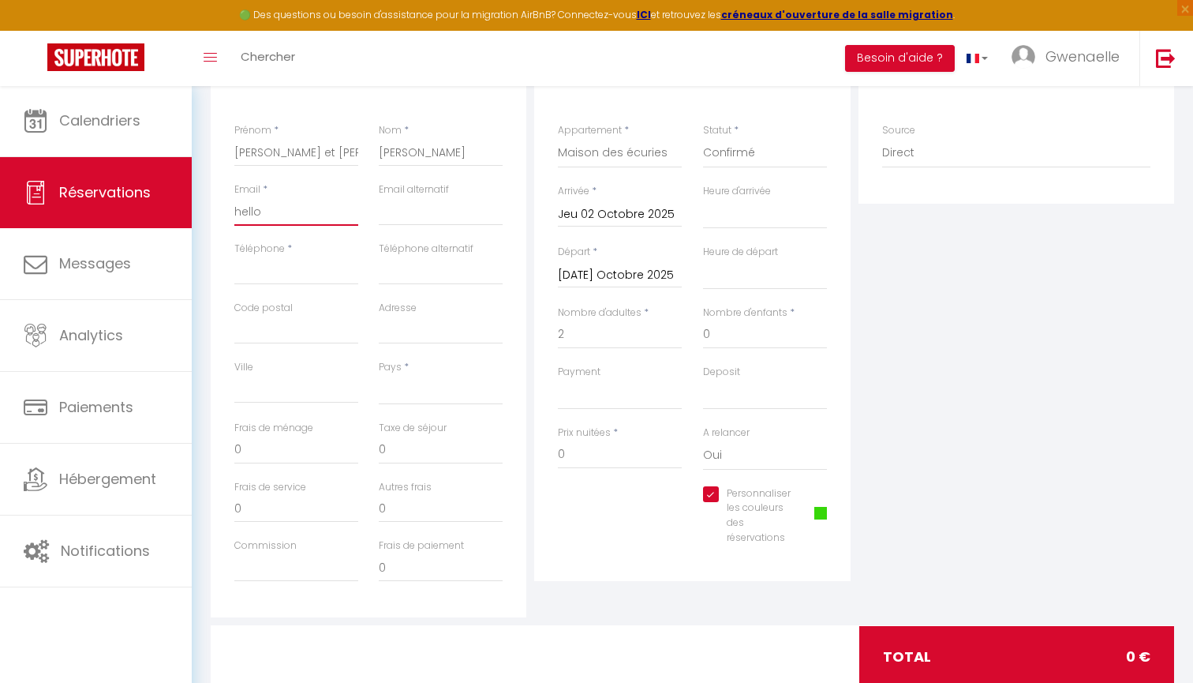
select select
type input "hello@"
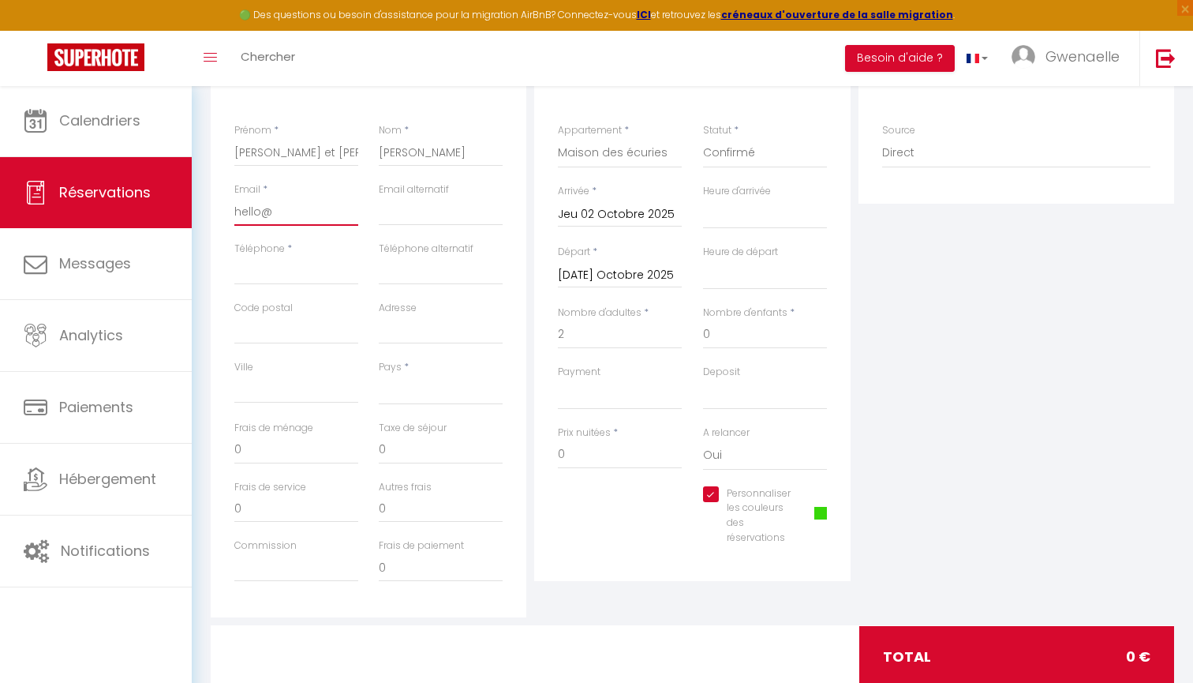
select select
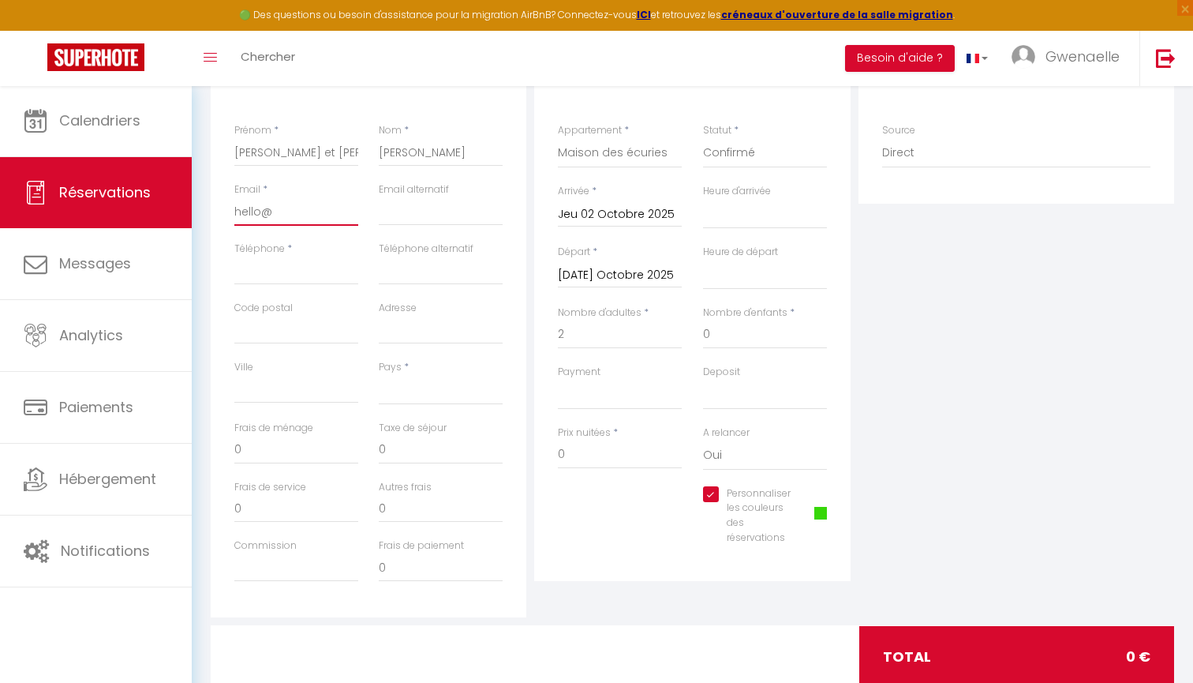
type input "hello@m"
select select
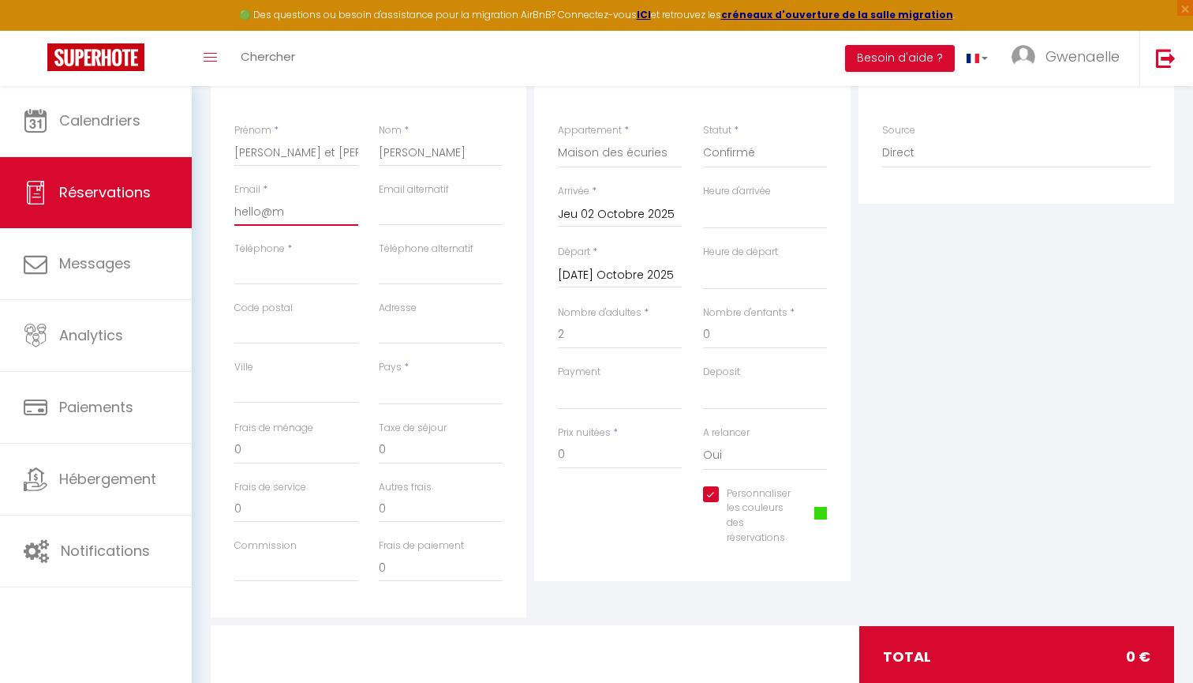
select select
type input "hello@ma"
select select
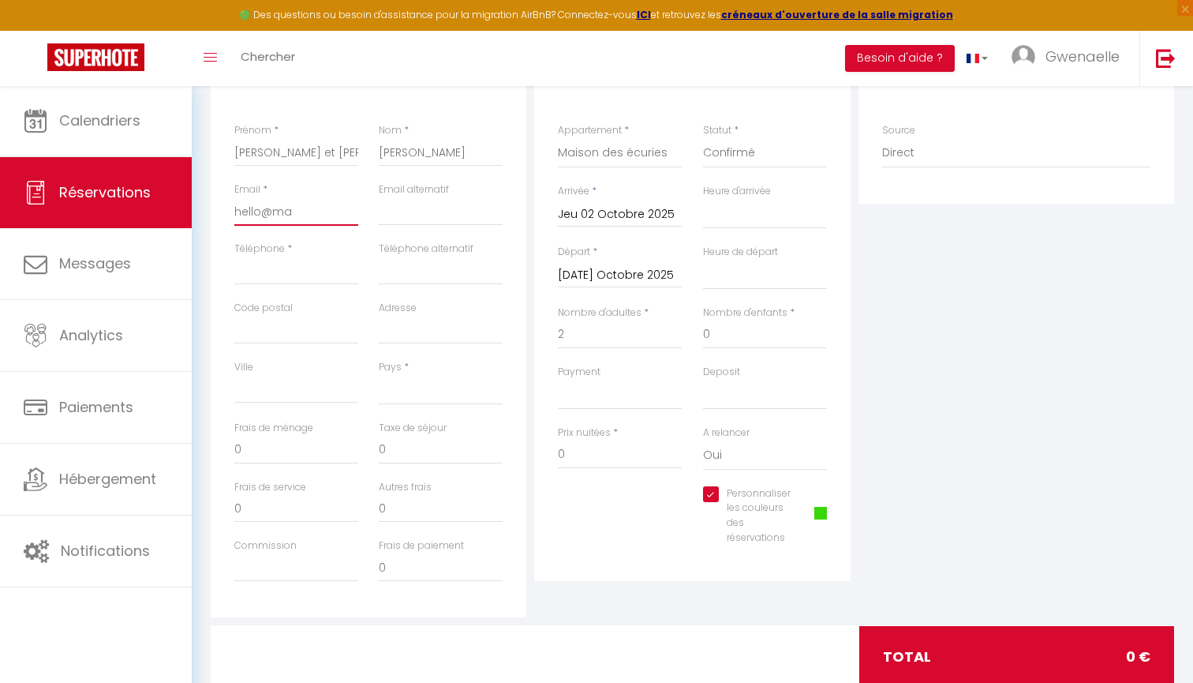
select select
type input "hello@mai"
select select
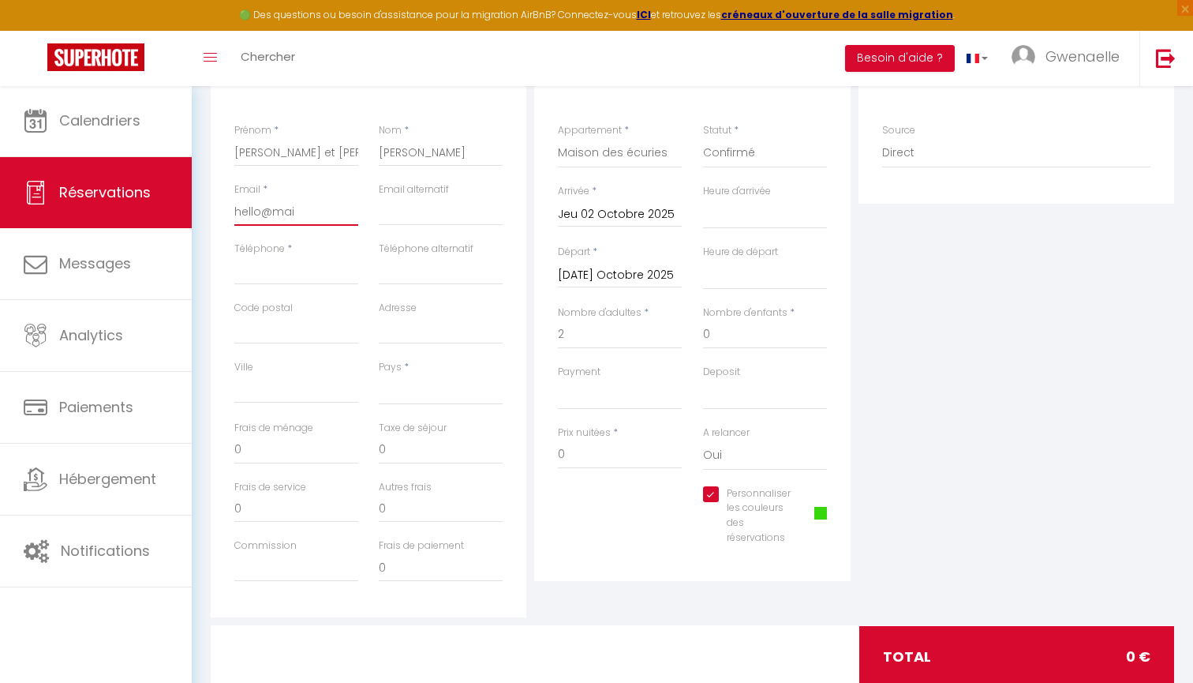
select select
type input "hello@mais"
select select
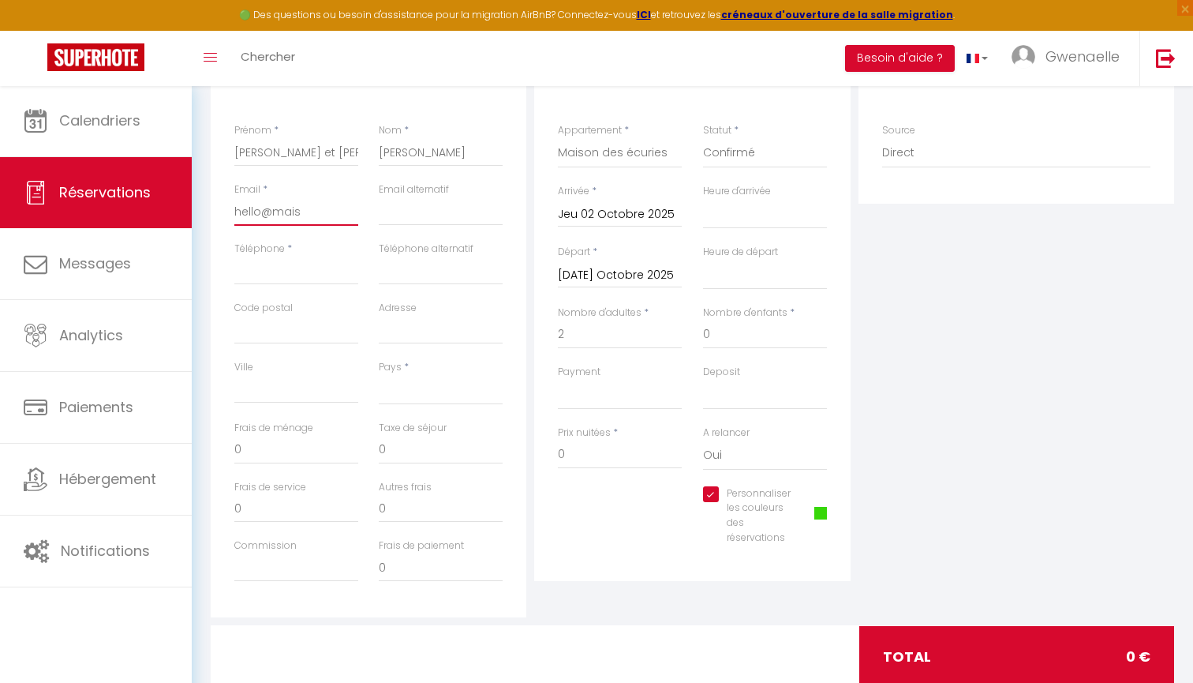
select select
type input "hello@maiso"
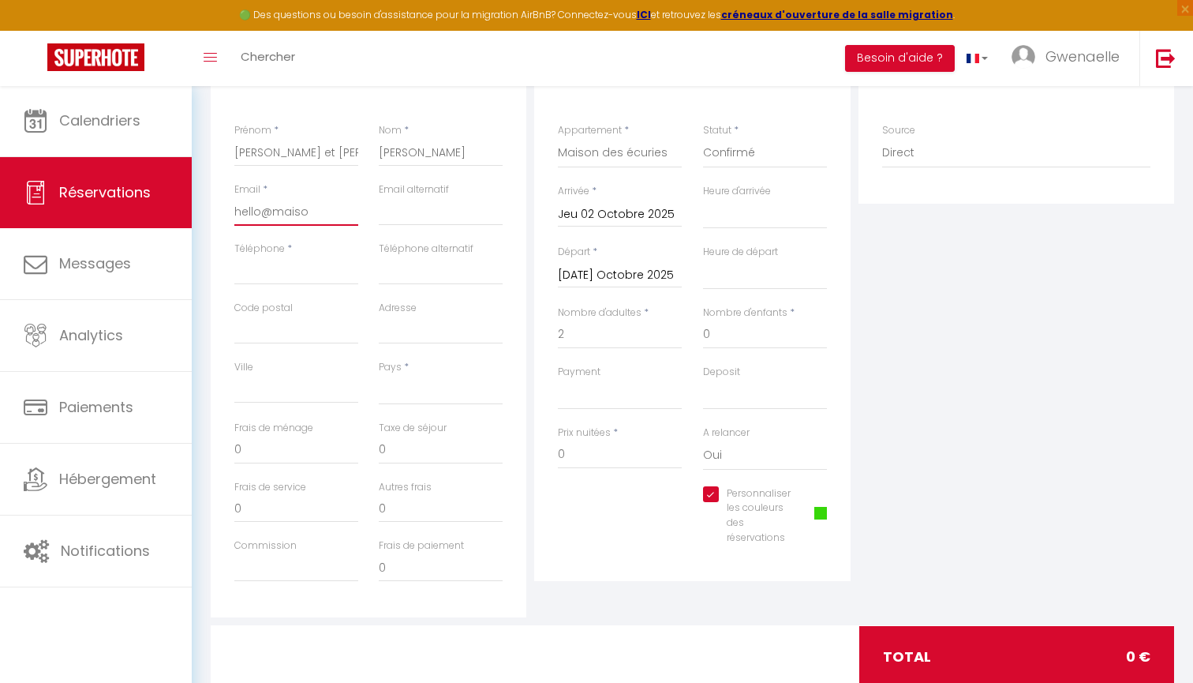
select select
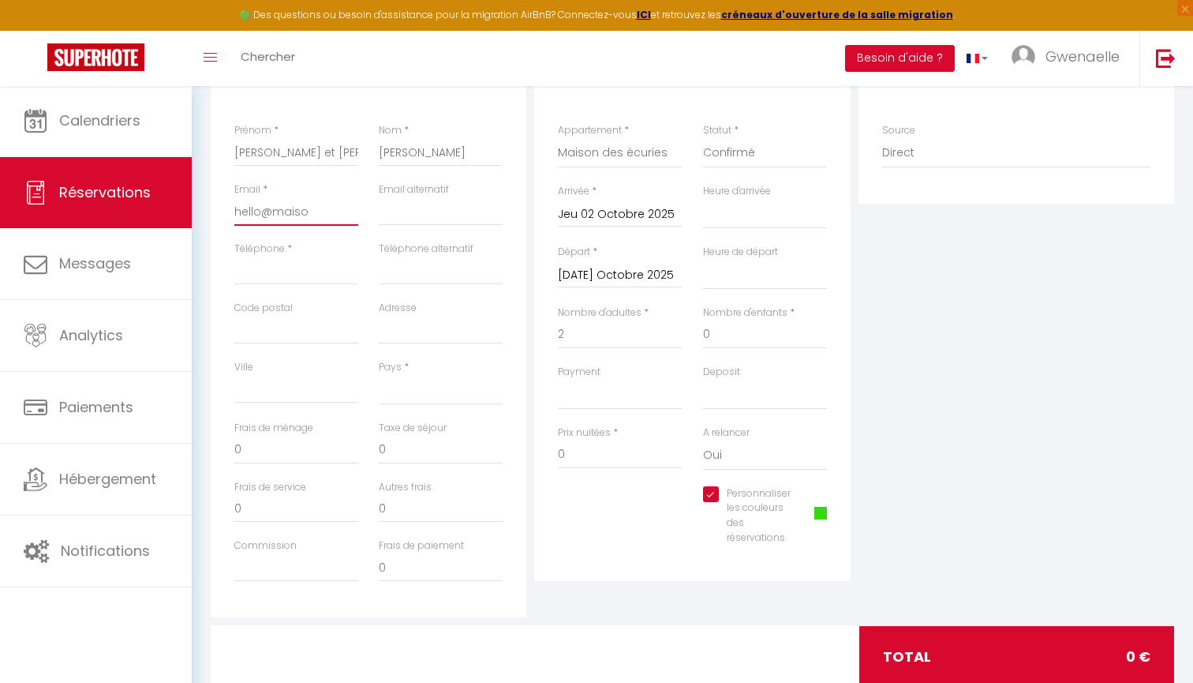
type input "hello@maison"
select select
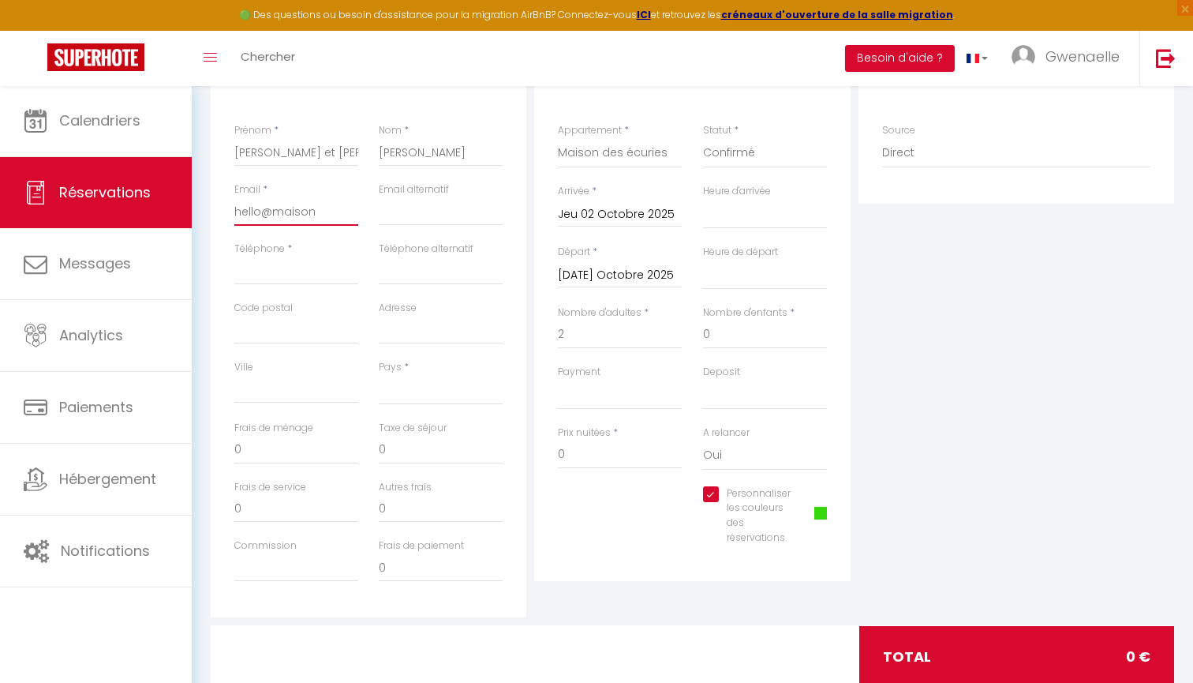
select select
type input "hello@maisona"
select select
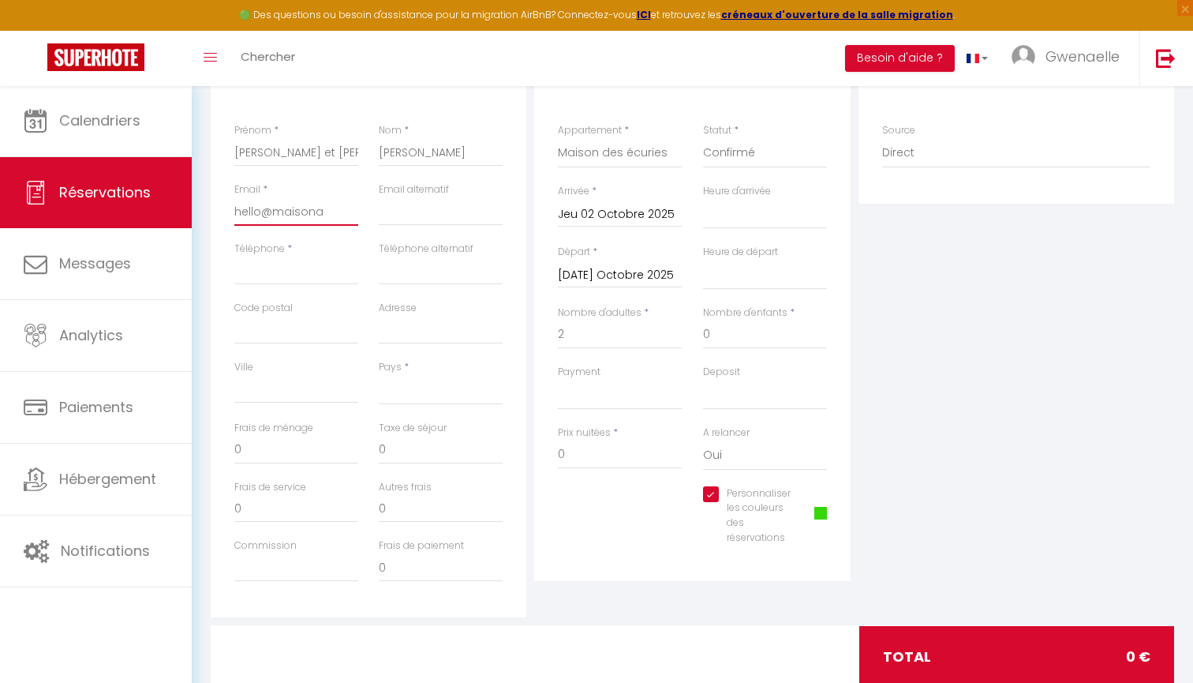
select select
type input "hello@maisonad"
select select
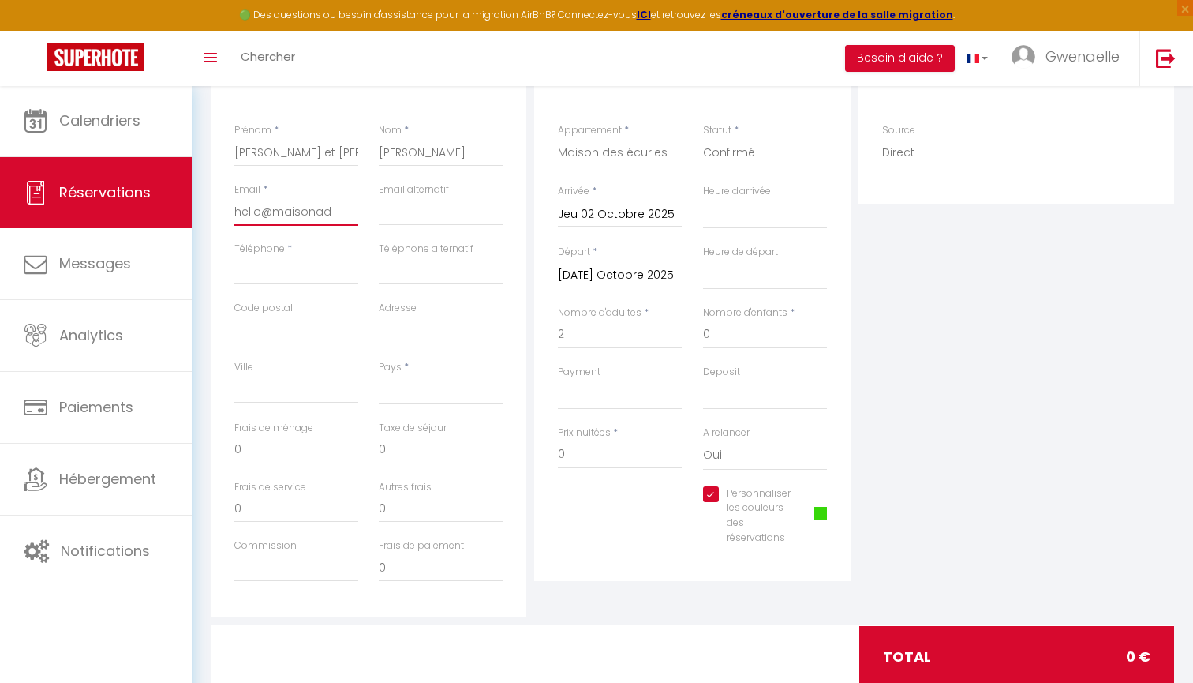
select select
type input "hello@maisonade"
select select
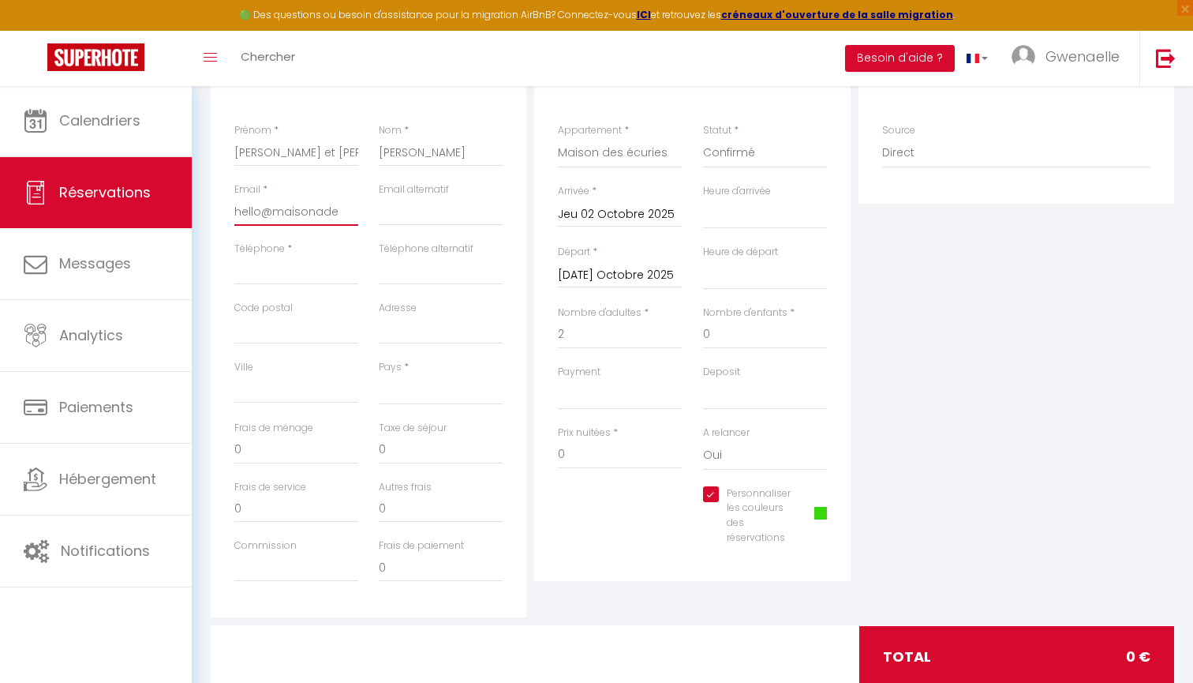
select select
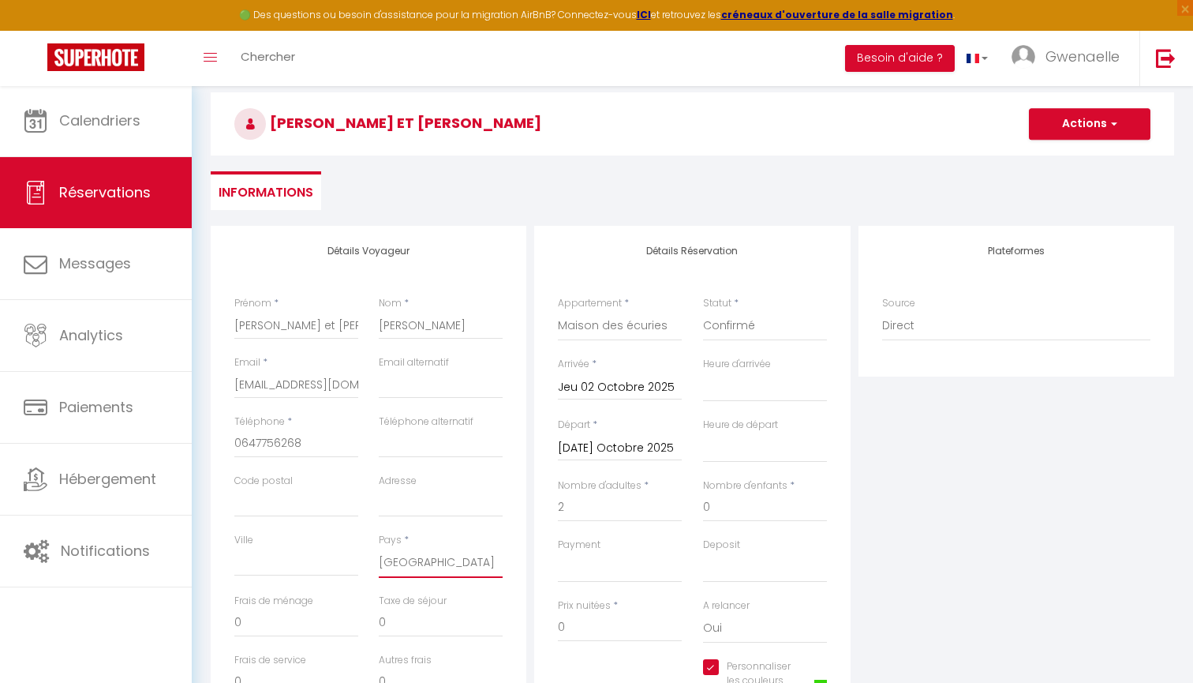
scroll to position [133, 0]
click at [1096, 126] on button "Actions" at bounding box center [1090, 124] width 122 height 32
click at [1083, 160] on link "Enregistrer" at bounding box center [1074, 158] width 125 height 21
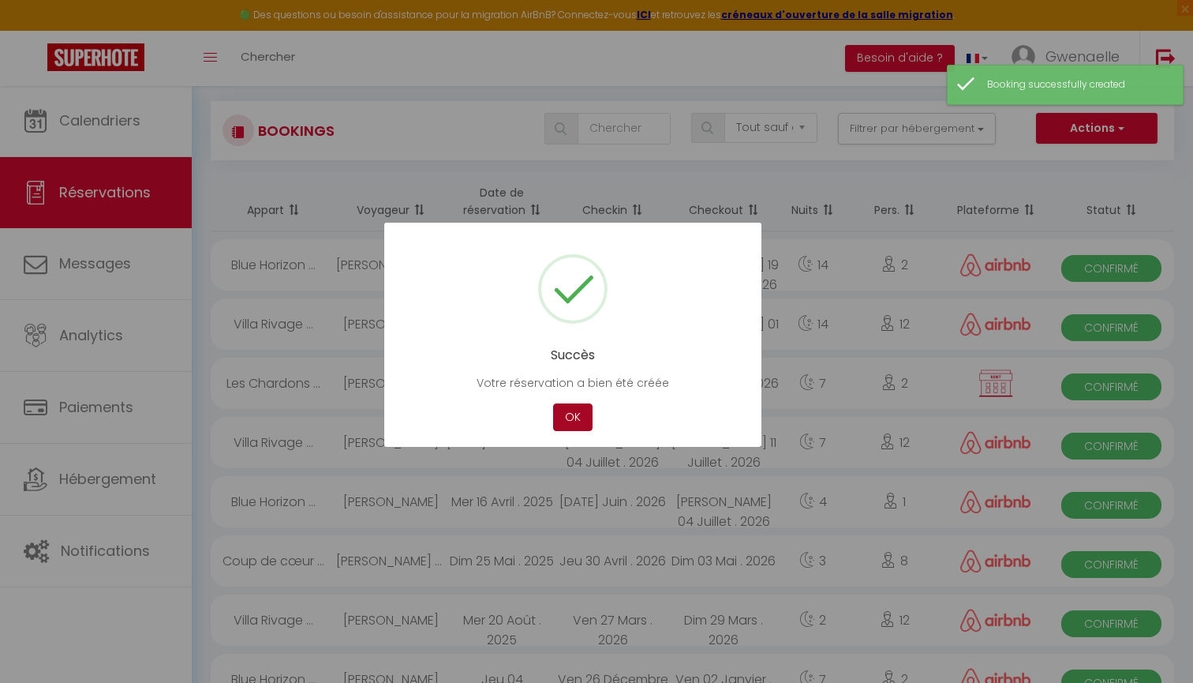
click at [574, 413] on button "OK" at bounding box center [572, 417] width 39 height 28
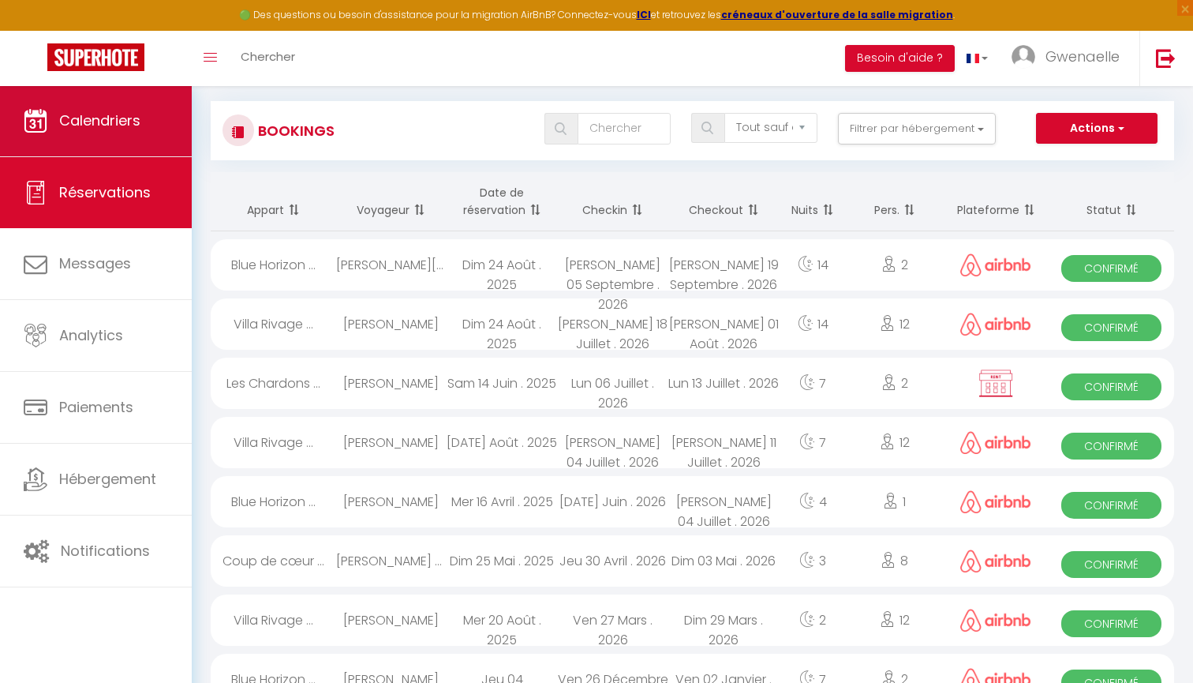
click at [106, 122] on span "Calendriers" at bounding box center [99, 120] width 81 height 20
